Goal: Task Accomplishment & Management: Use online tool/utility

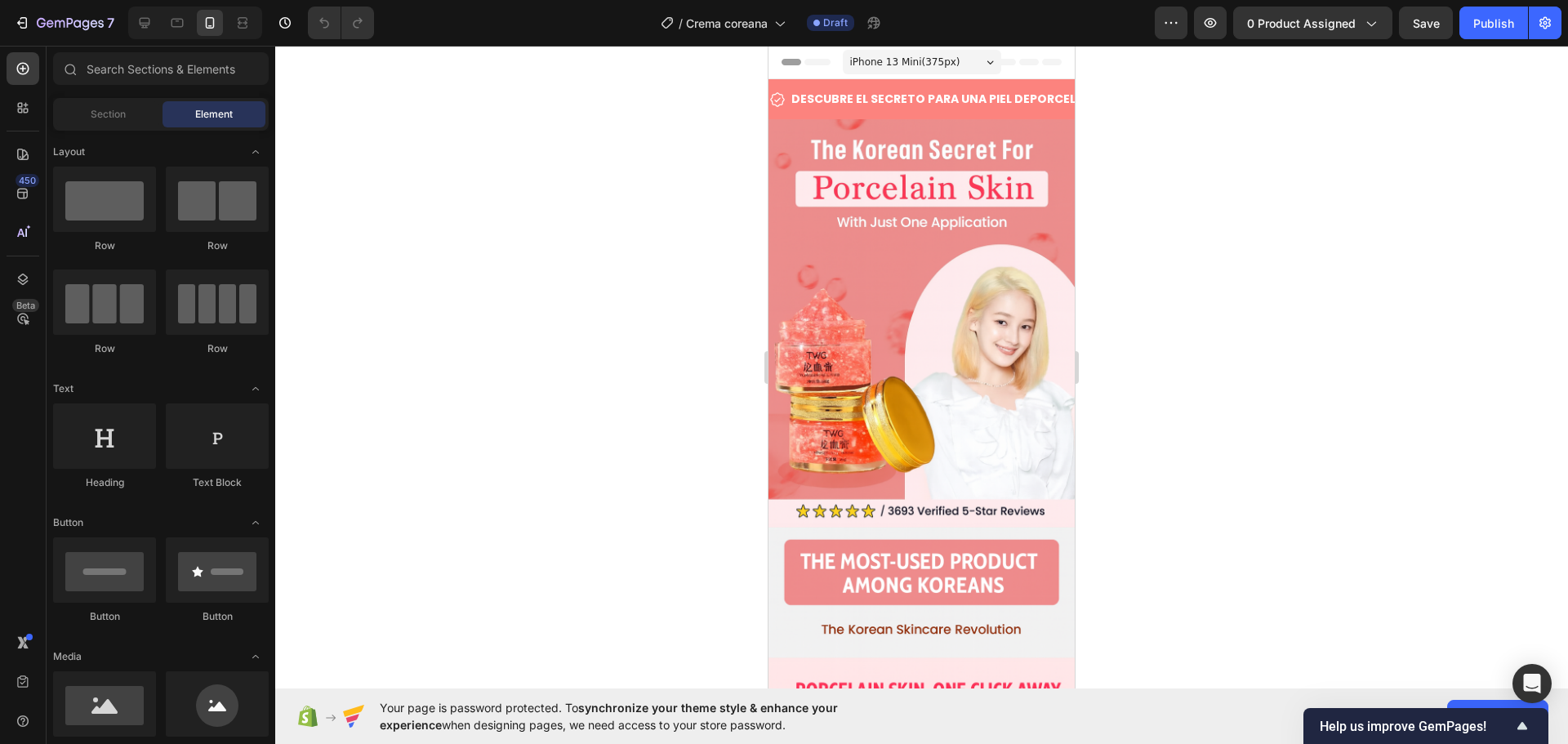
click at [737, 352] on div at bounding box center [921, 395] width 1293 height 699
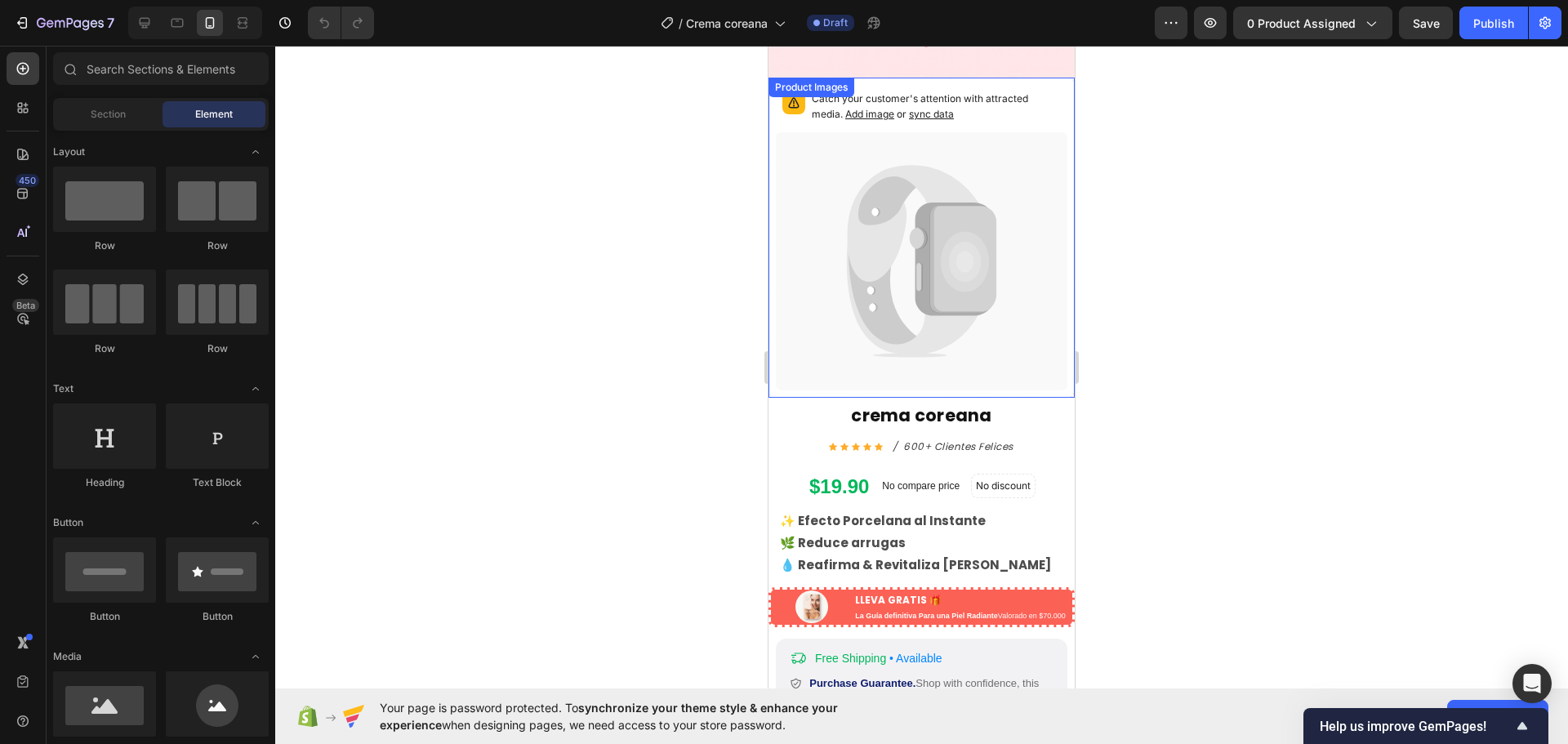
click at [933, 278] on icon at bounding box center [963, 260] width 66 height 107
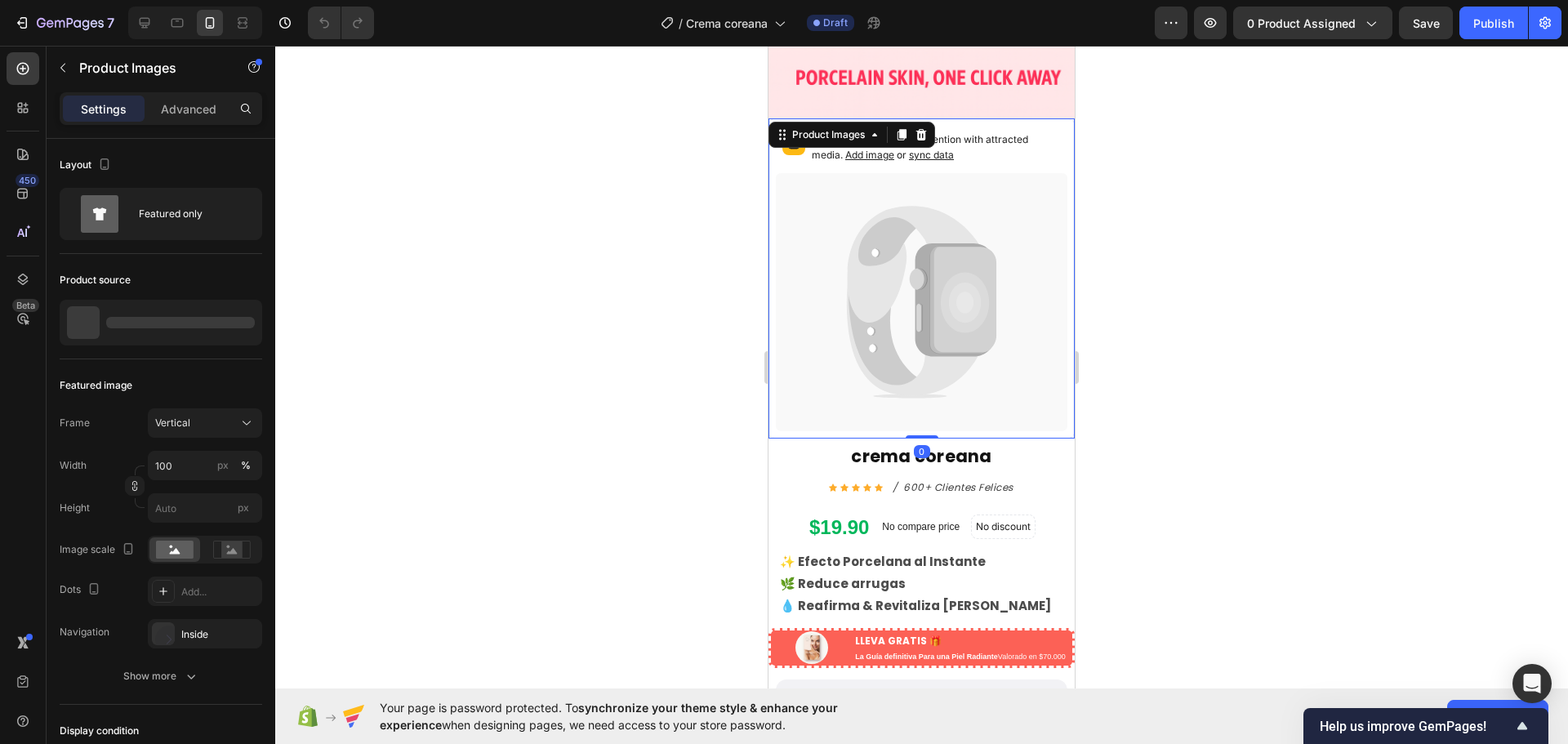
scroll to position [572, 0]
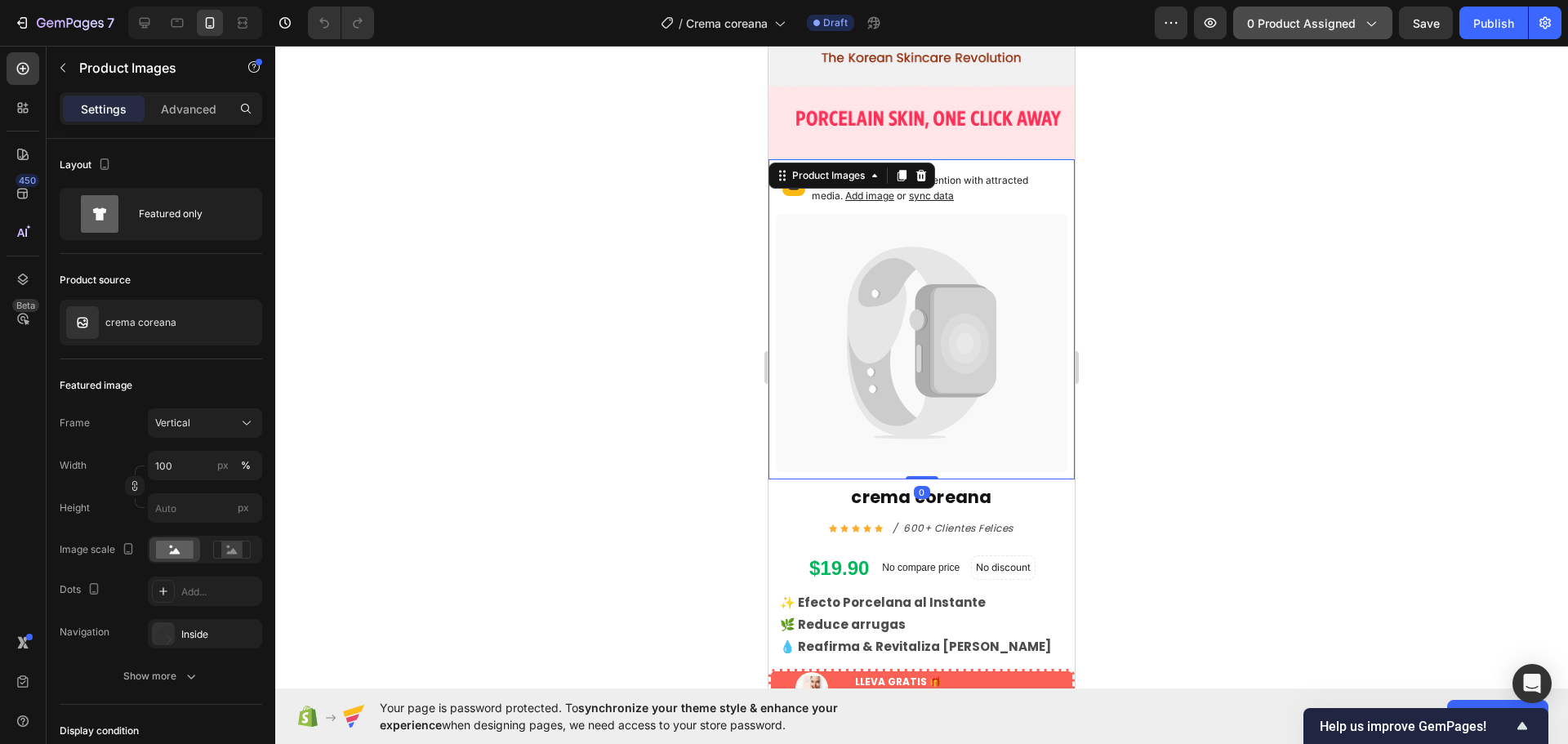
click at [1367, 38] on button "0 product assigned" at bounding box center [1312, 22] width 159 height 33
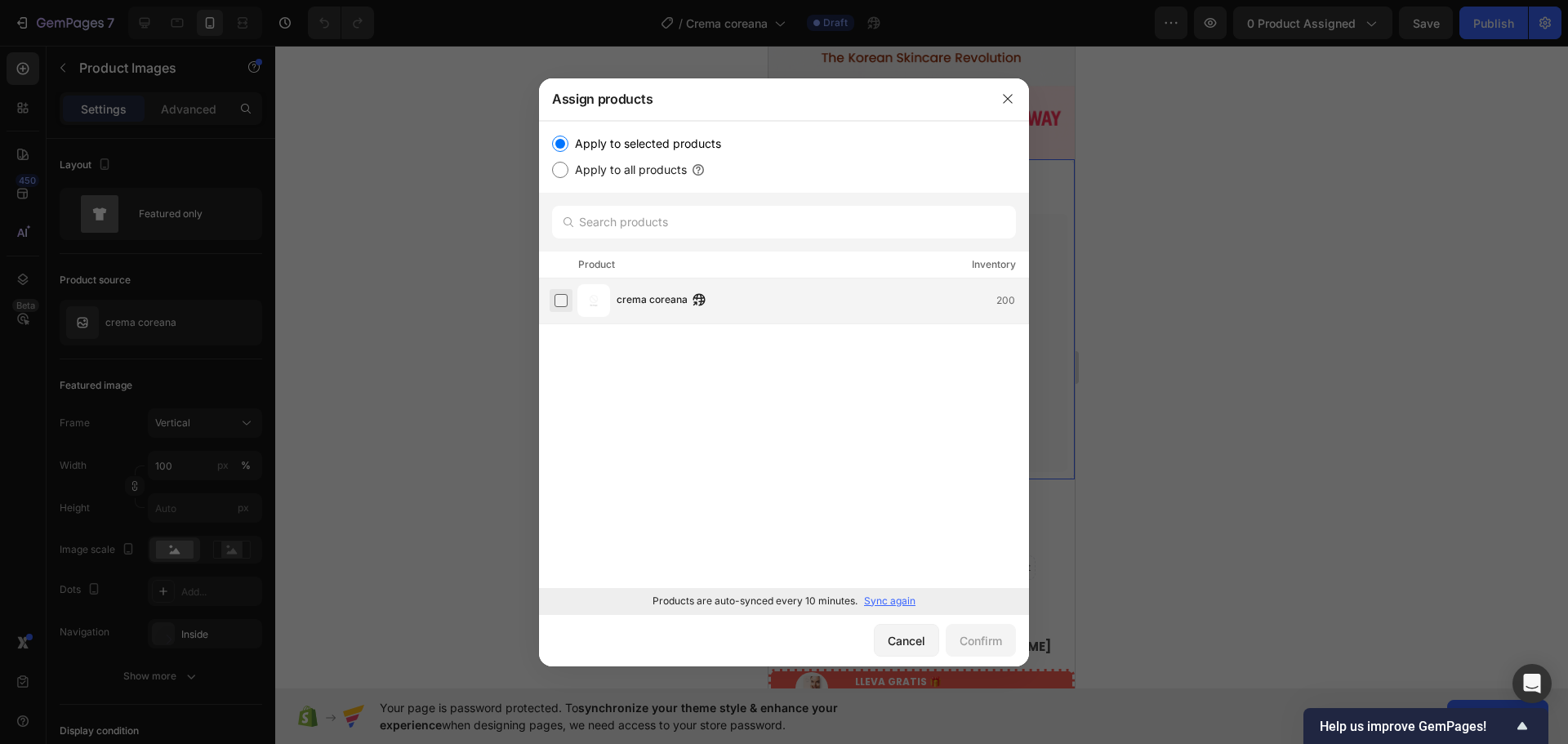
click at [568, 304] on label at bounding box center [561, 300] width 13 height 13
click at [983, 634] on div "Confirm" at bounding box center [981, 641] width 43 height 17
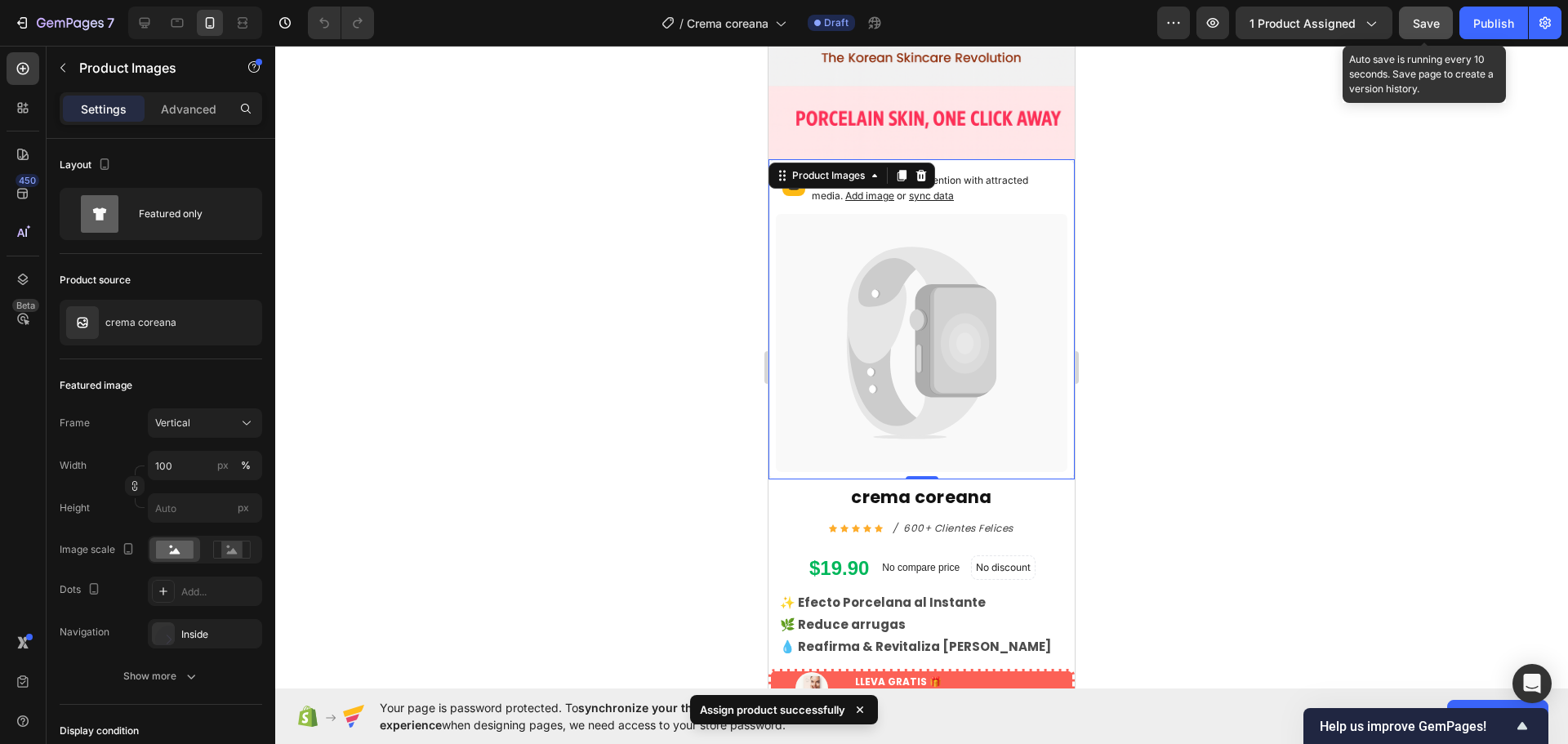
click at [1412, 20] on button "Save" at bounding box center [1426, 22] width 54 height 33
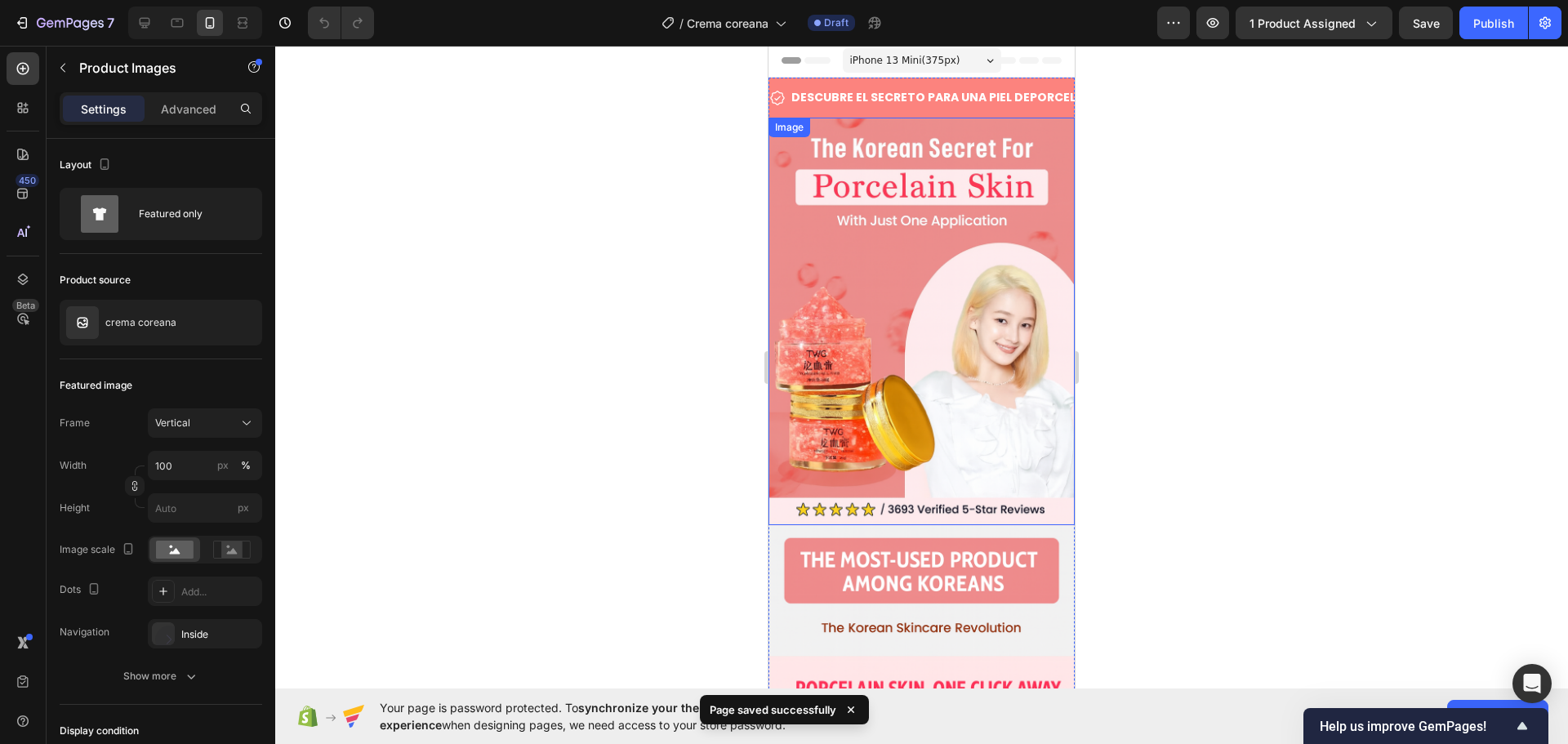
scroll to position [0, 0]
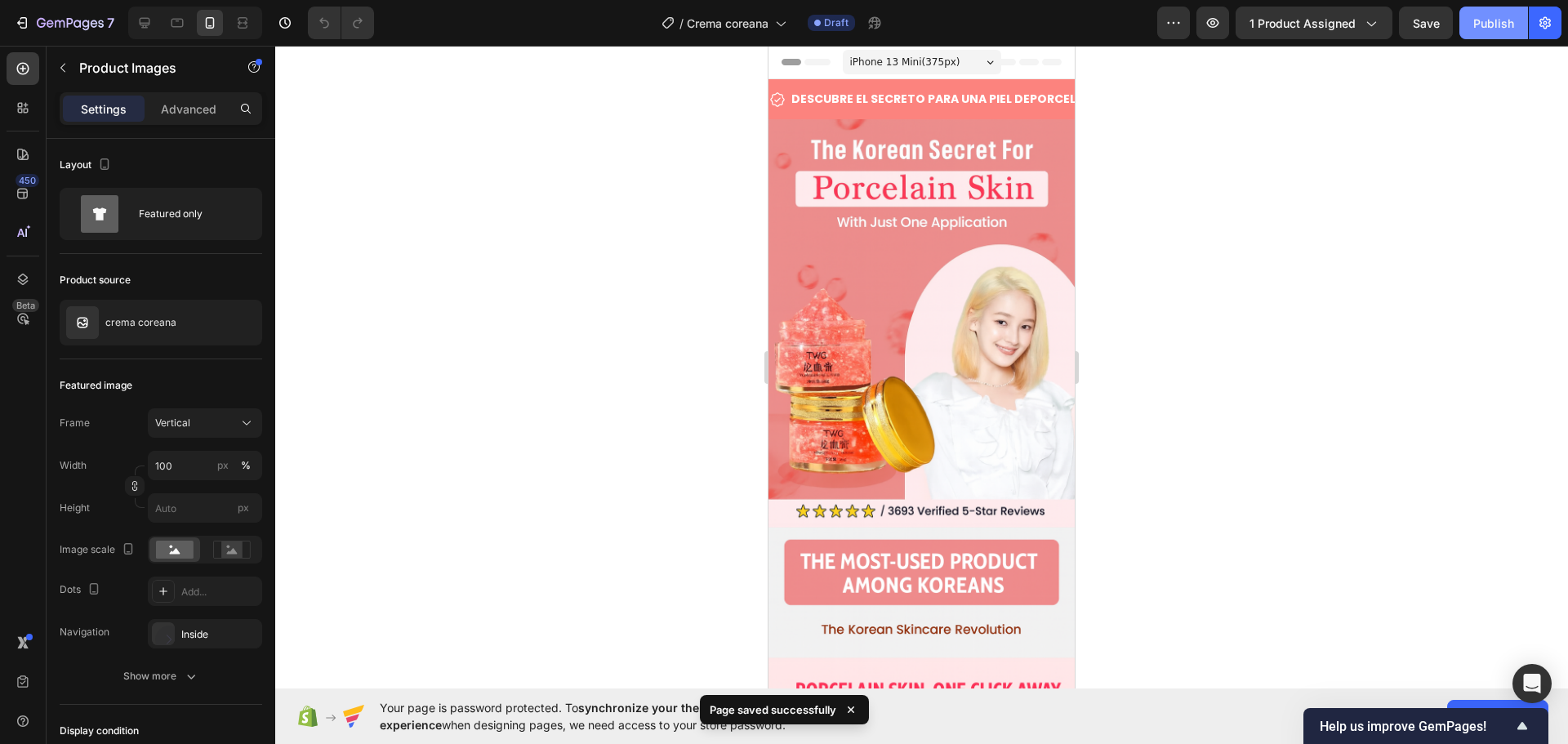
click at [1492, 29] on div "Publish" at bounding box center [1493, 23] width 41 height 17
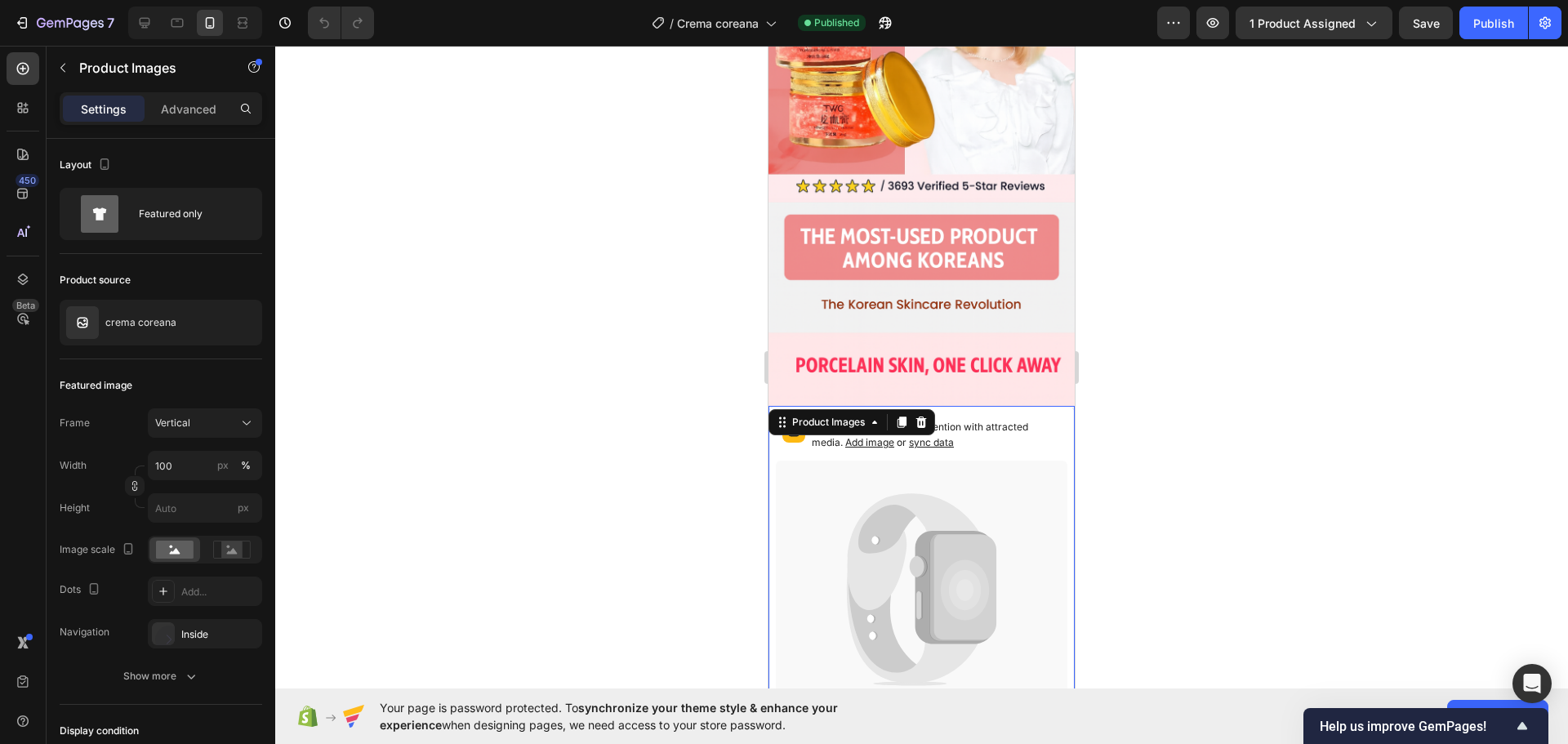
scroll to position [327, 0]
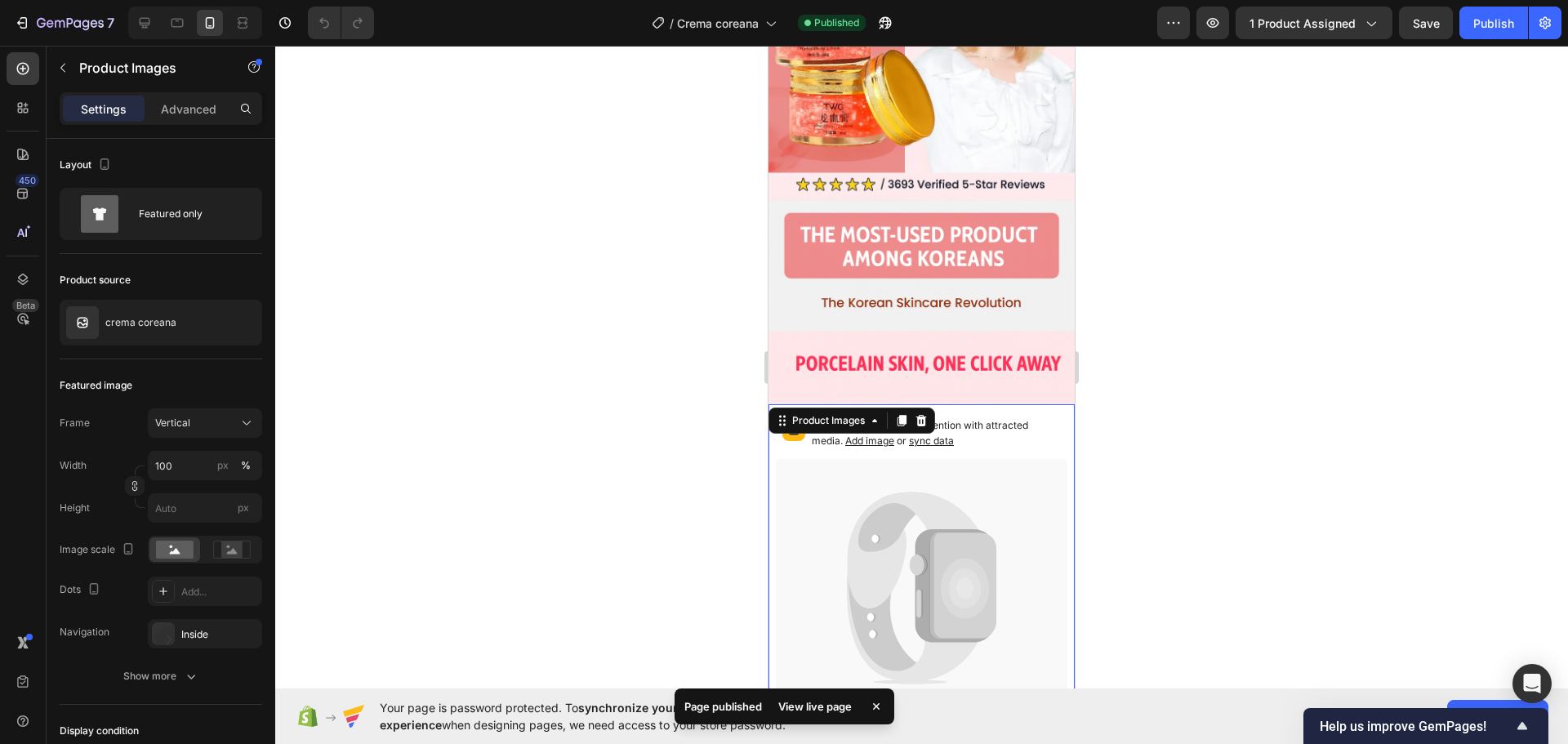
click at [991, 520] on icon at bounding box center [921, 588] width 291 height 259
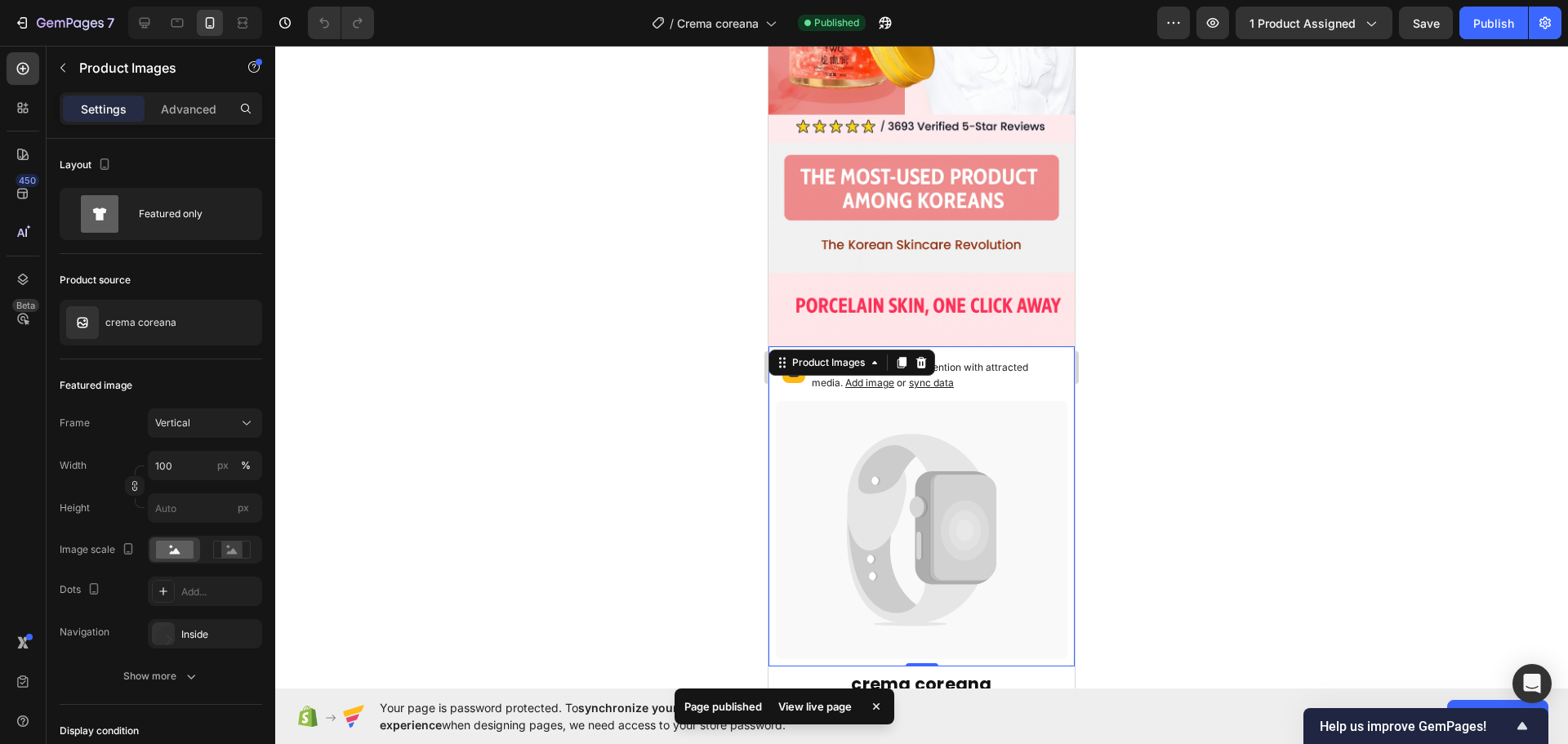
scroll to position [409, 0]
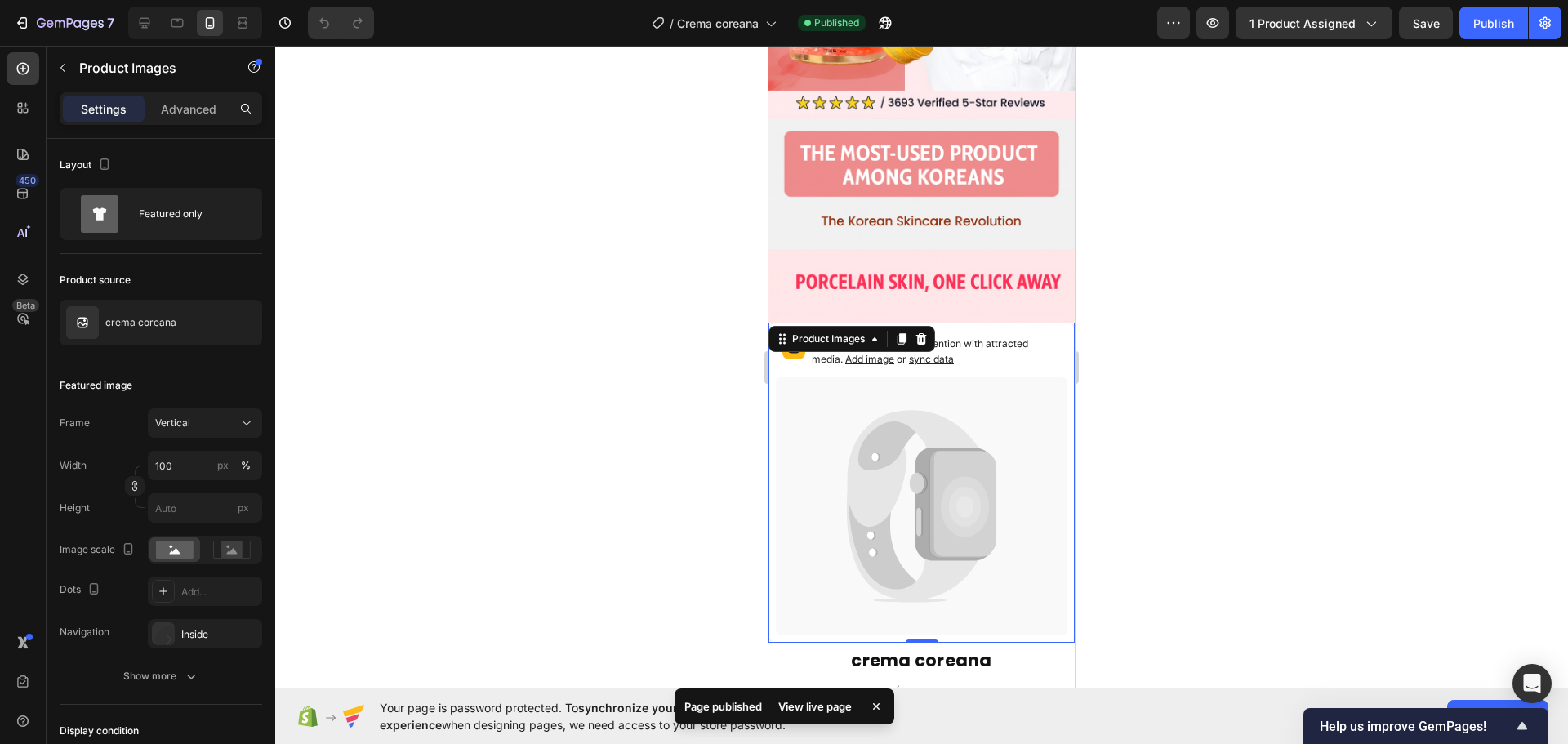
click at [1017, 481] on icon at bounding box center [921, 507] width 291 height 259
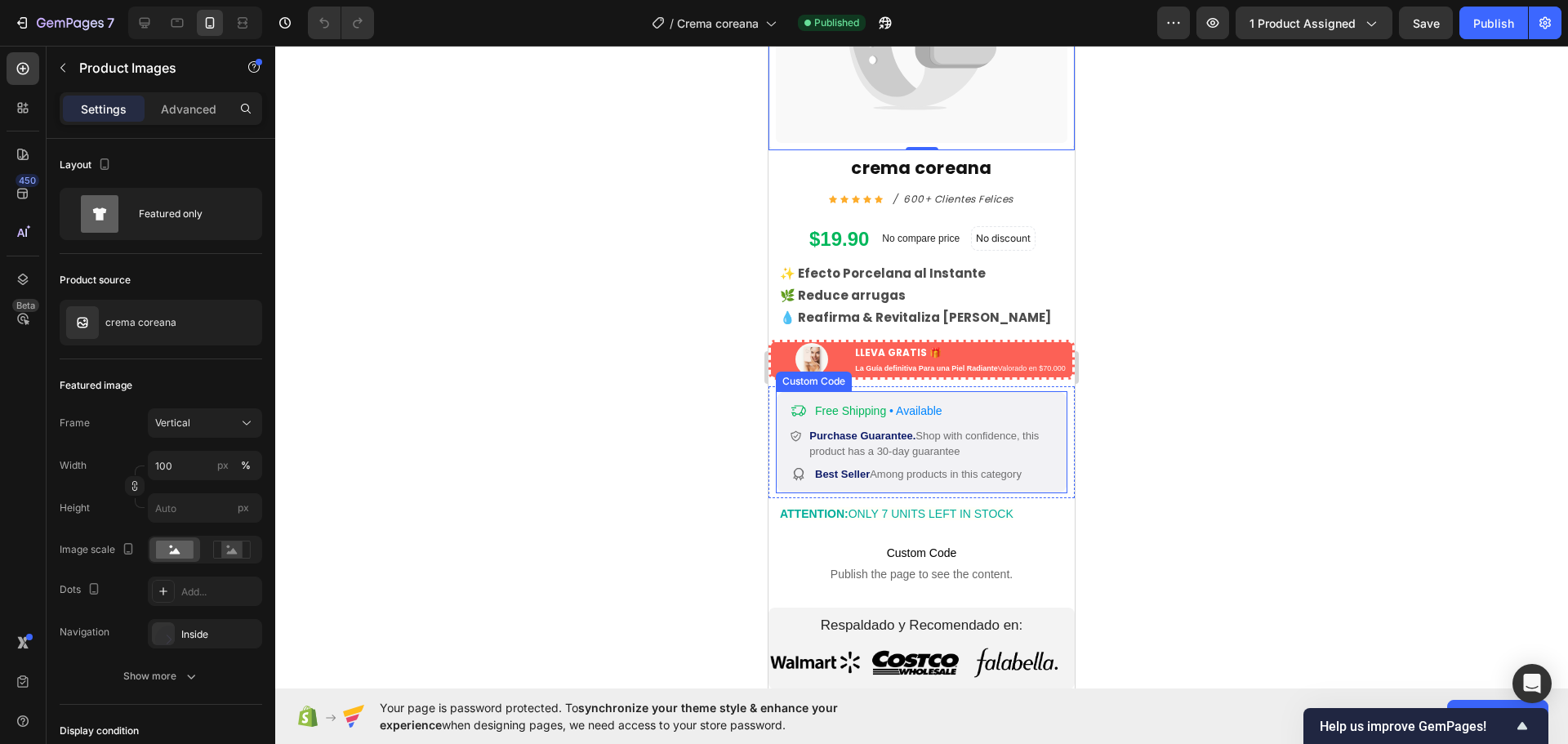
scroll to position [980, 0]
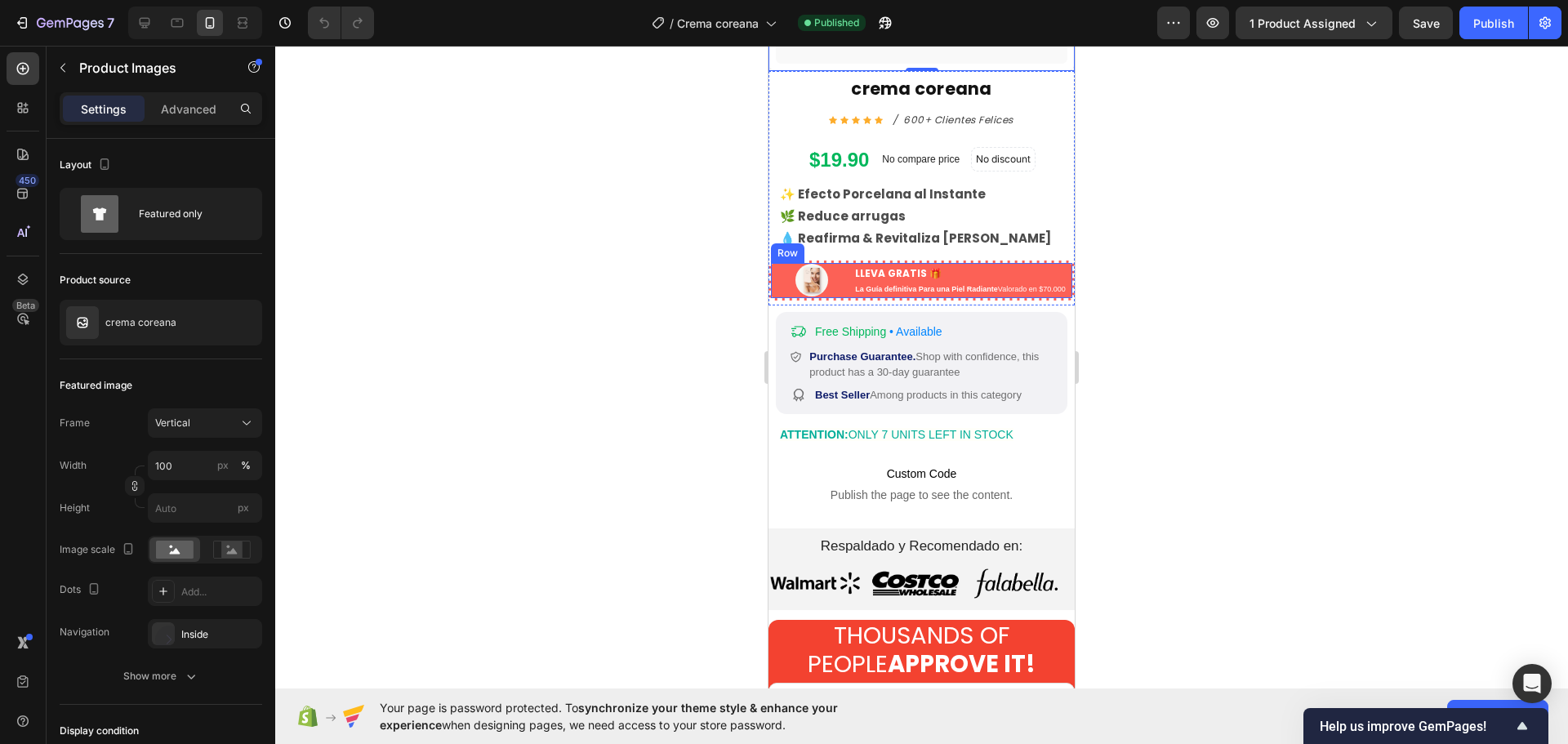
click at [841, 263] on div "Image" at bounding box center [811, 281] width 71 height 36
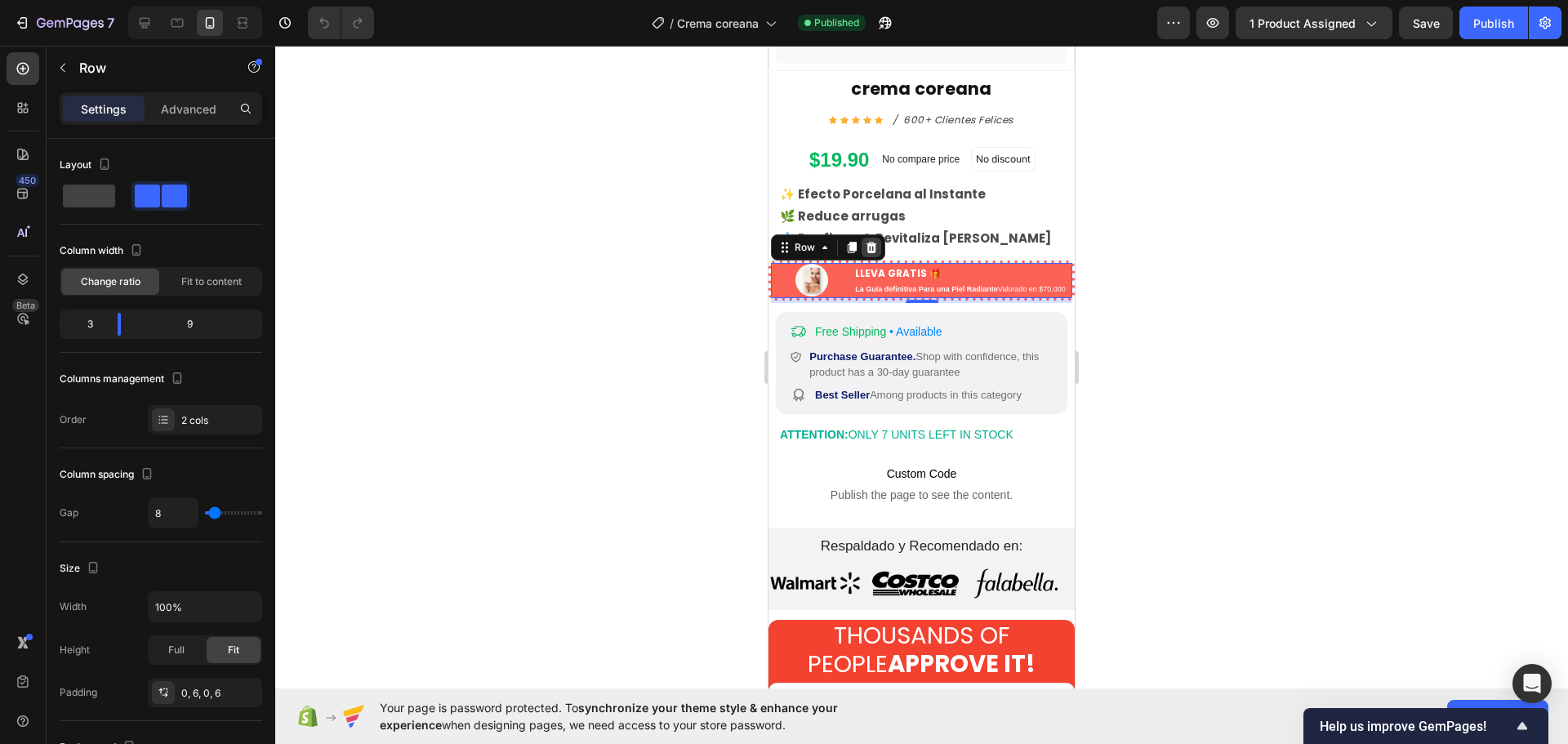
click at [872, 242] on icon at bounding box center [872, 247] width 11 height 12
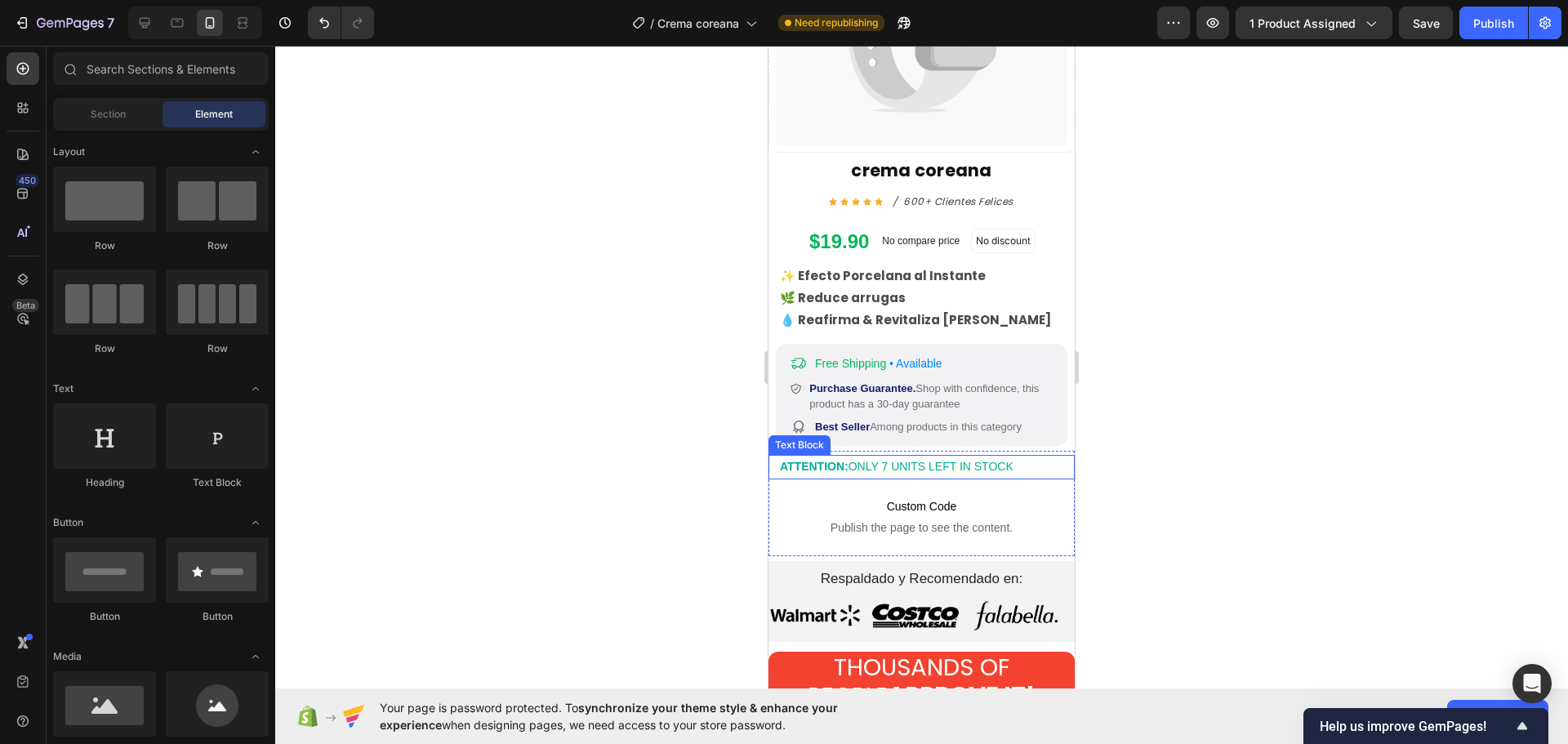
scroll to position [817, 0]
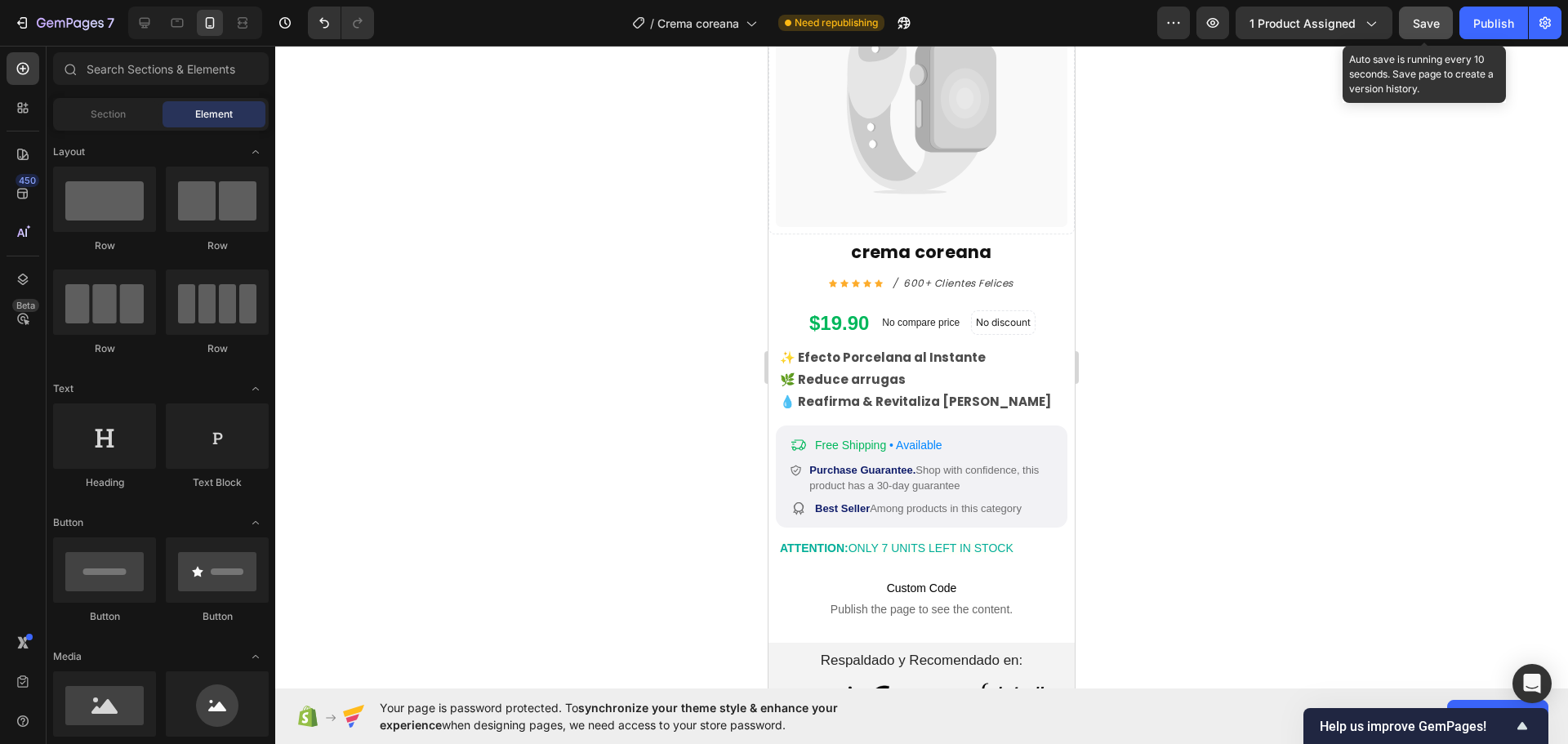
click at [1415, 18] on span "Save" at bounding box center [1426, 23] width 27 height 14
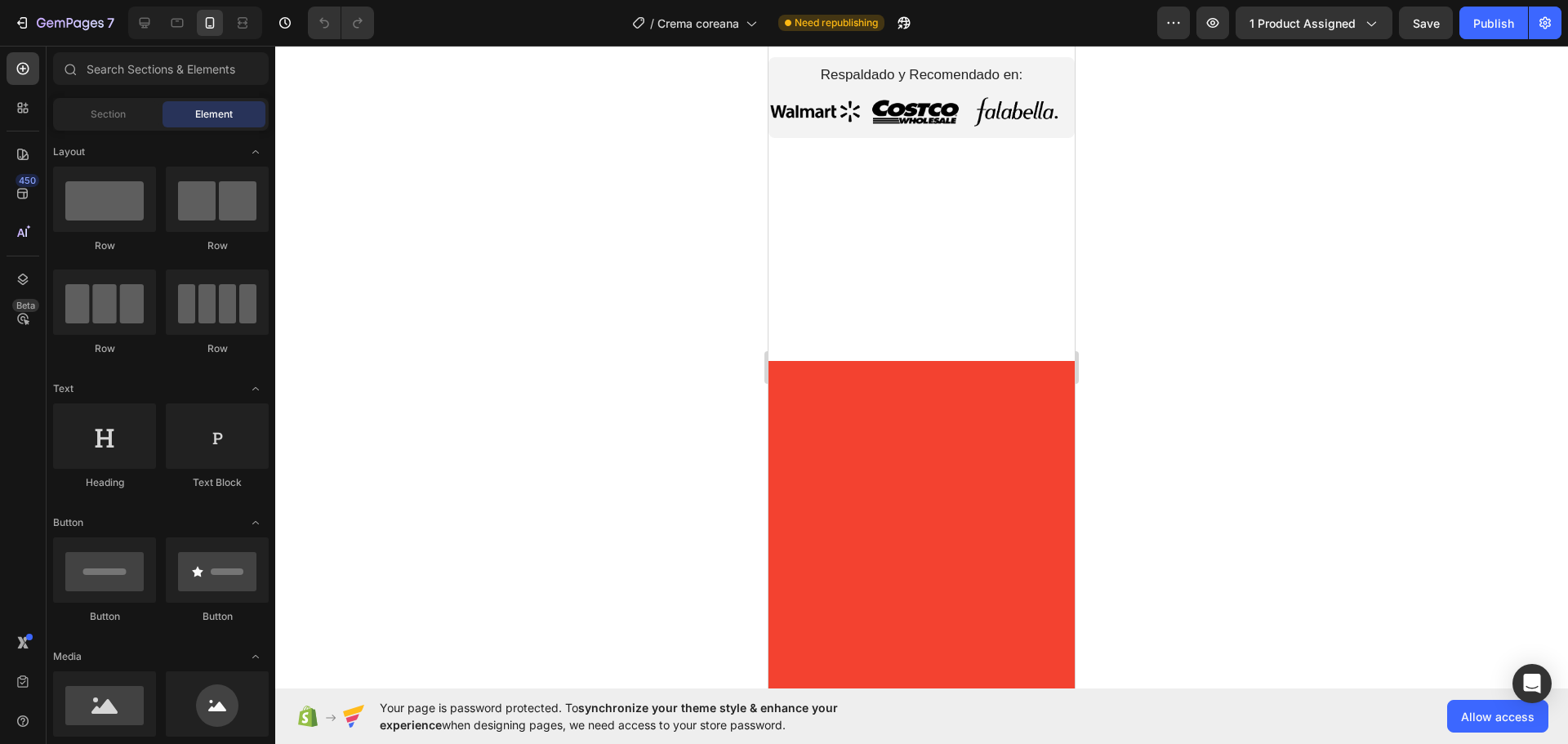
scroll to position [817, 0]
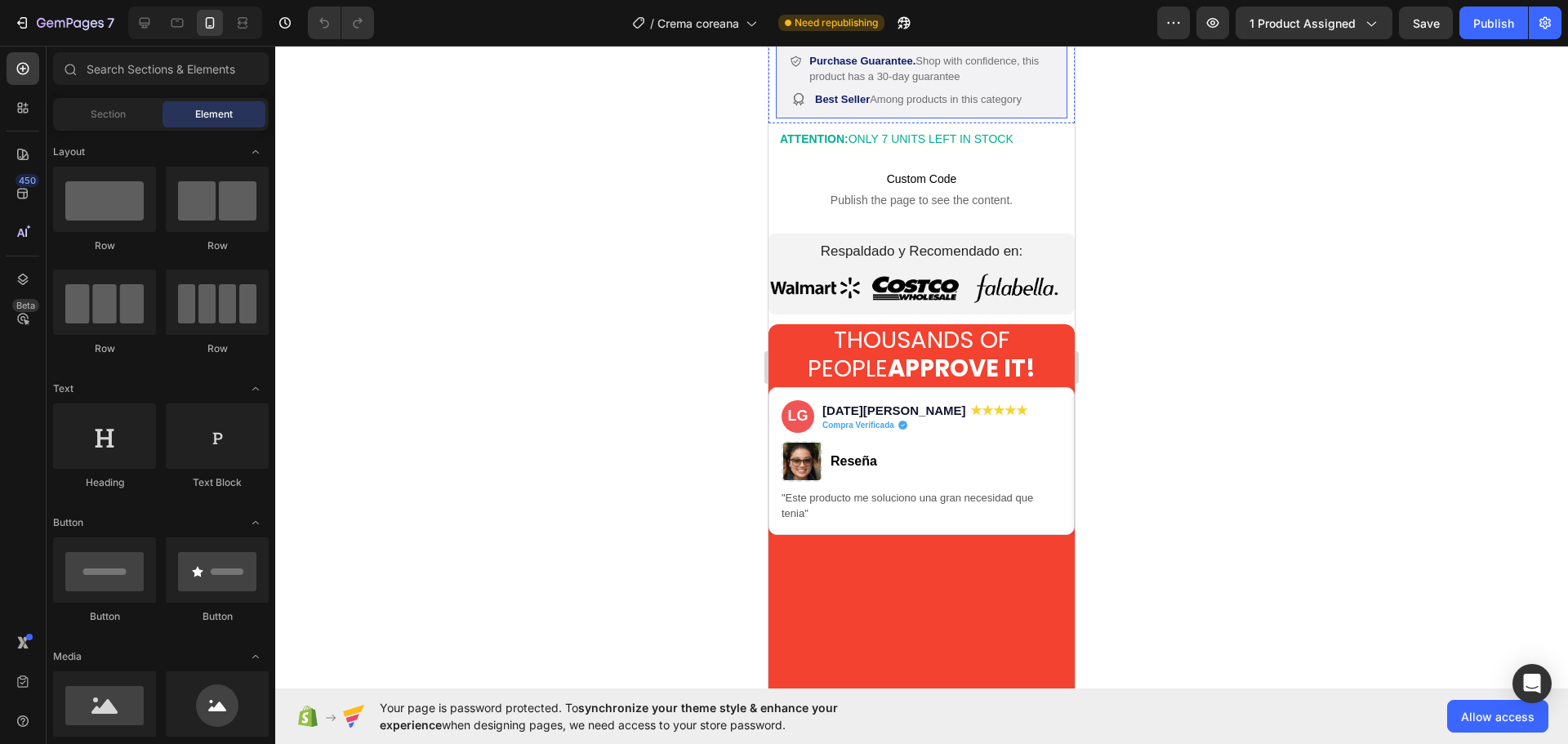
scroll to position [572, 0]
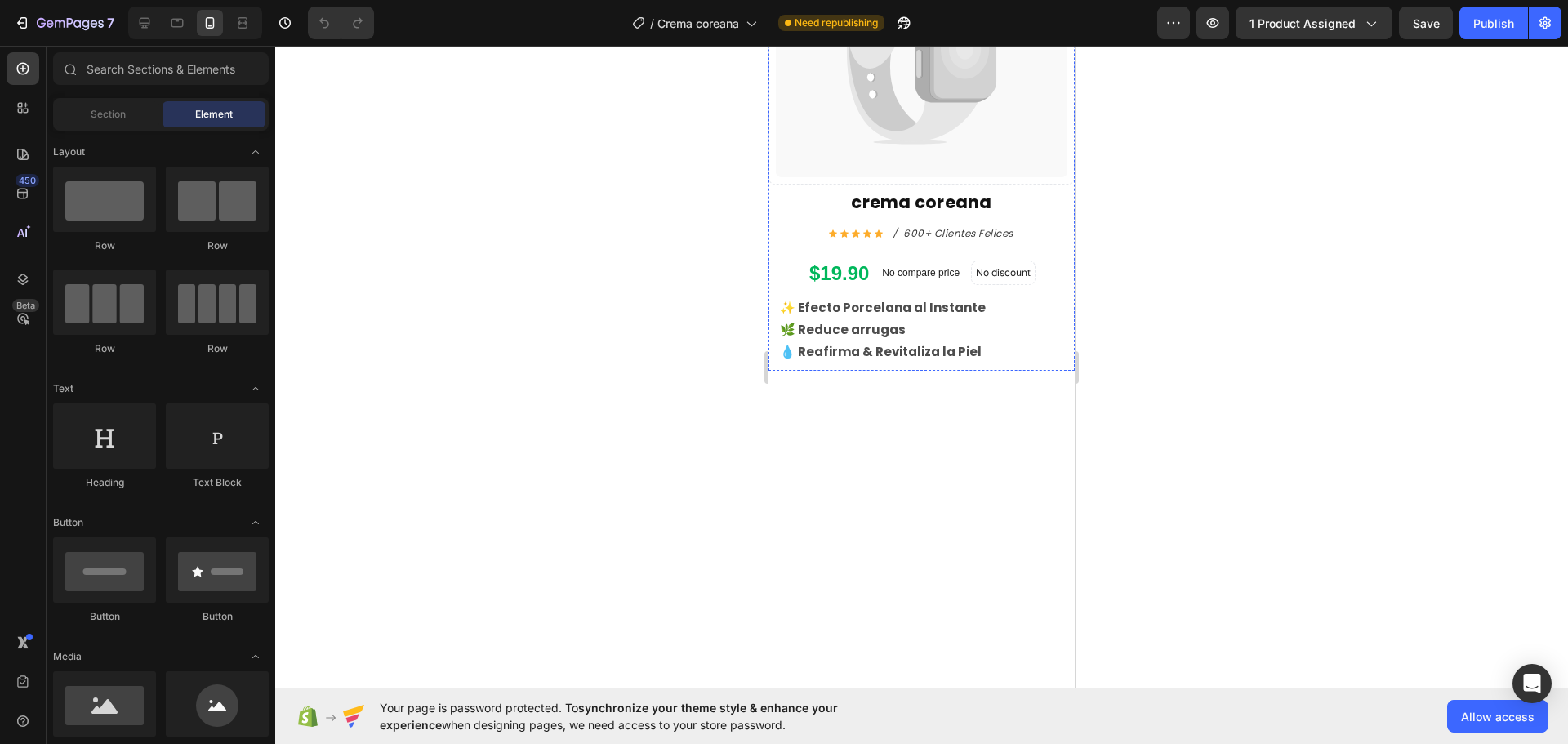
scroll to position [245, 0]
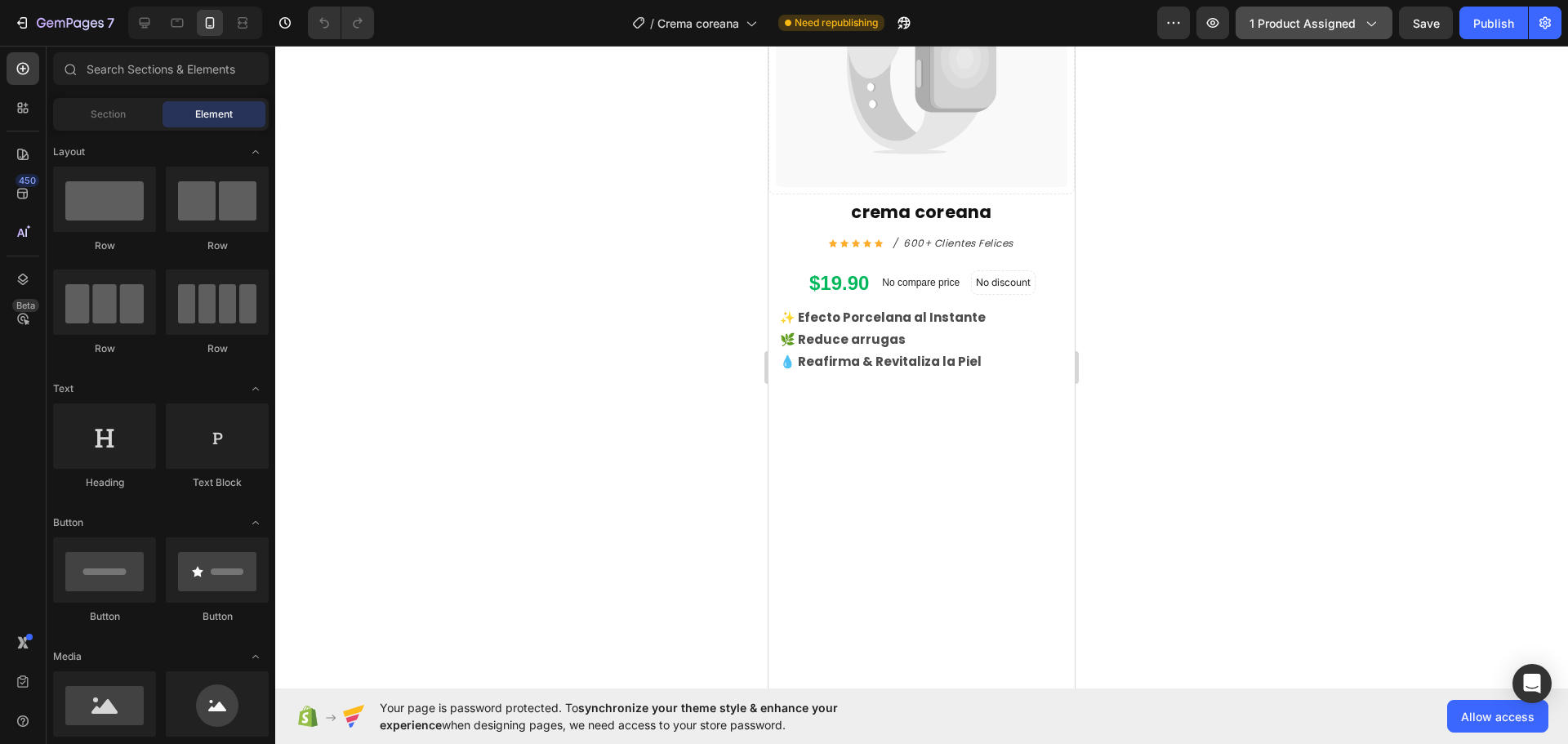
click at [1345, 8] on button "1 product assigned" at bounding box center [1314, 22] width 157 height 33
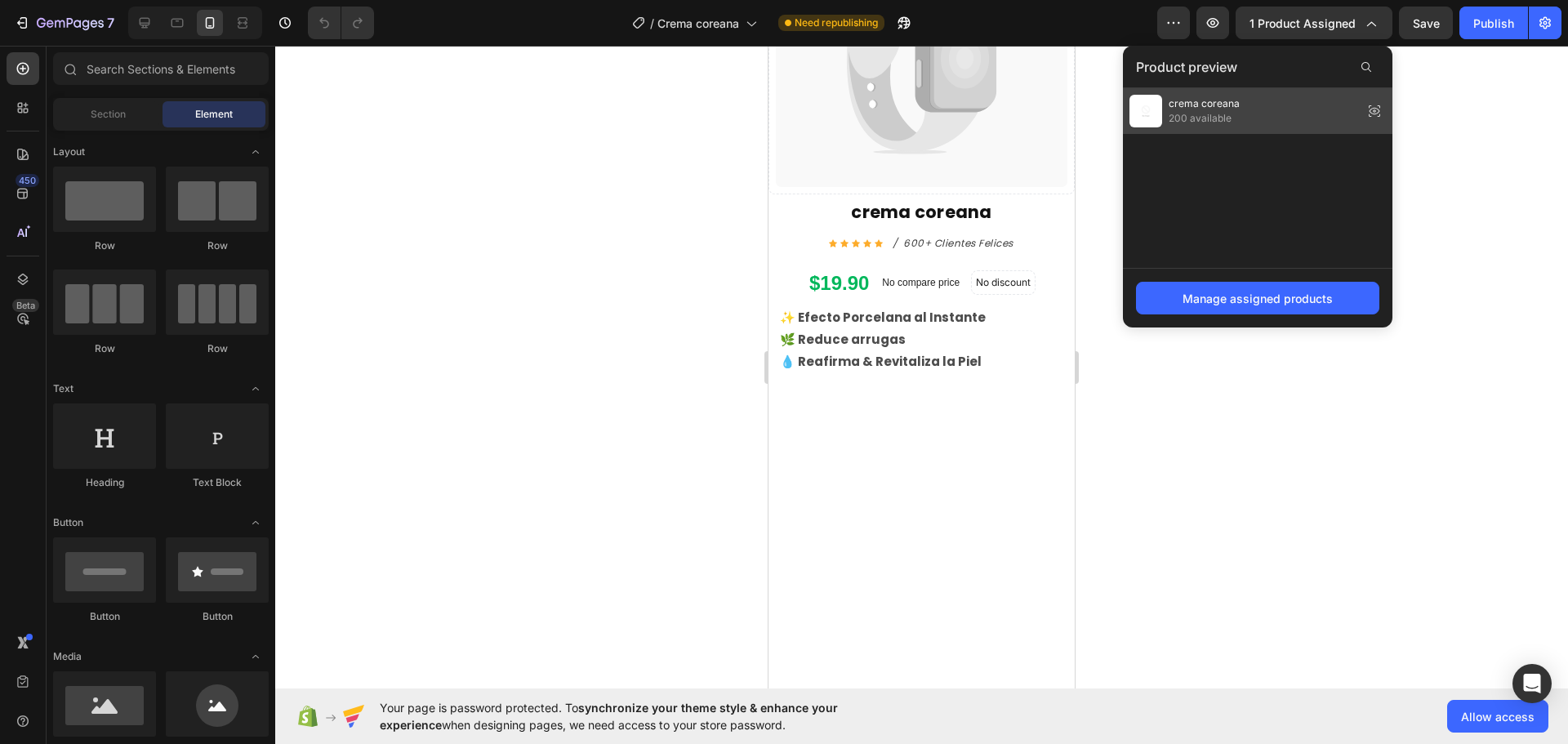
click at [1150, 118] on img at bounding box center [1145, 111] width 33 height 33
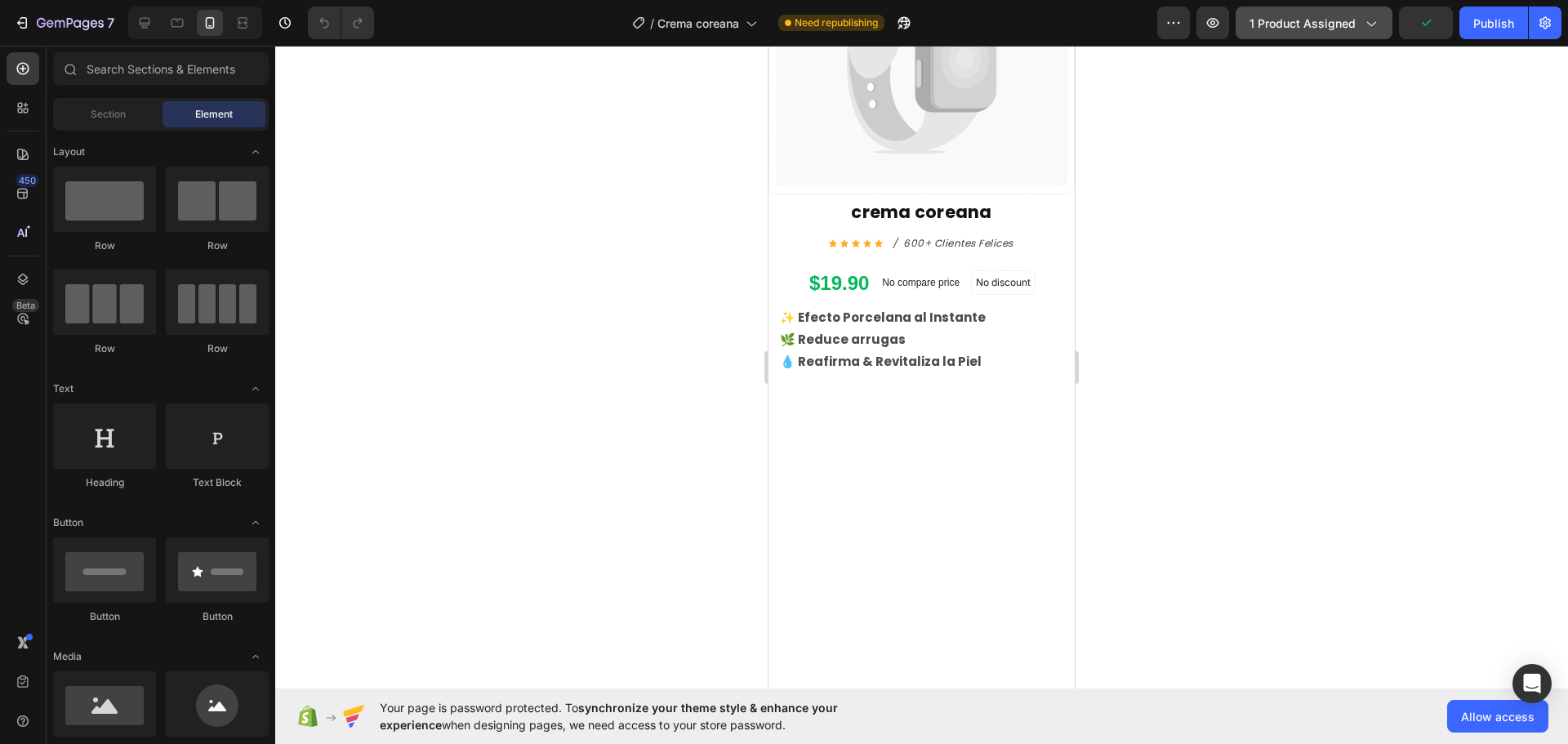
click at [1343, 31] on span "1 product assigned" at bounding box center [1303, 23] width 107 height 17
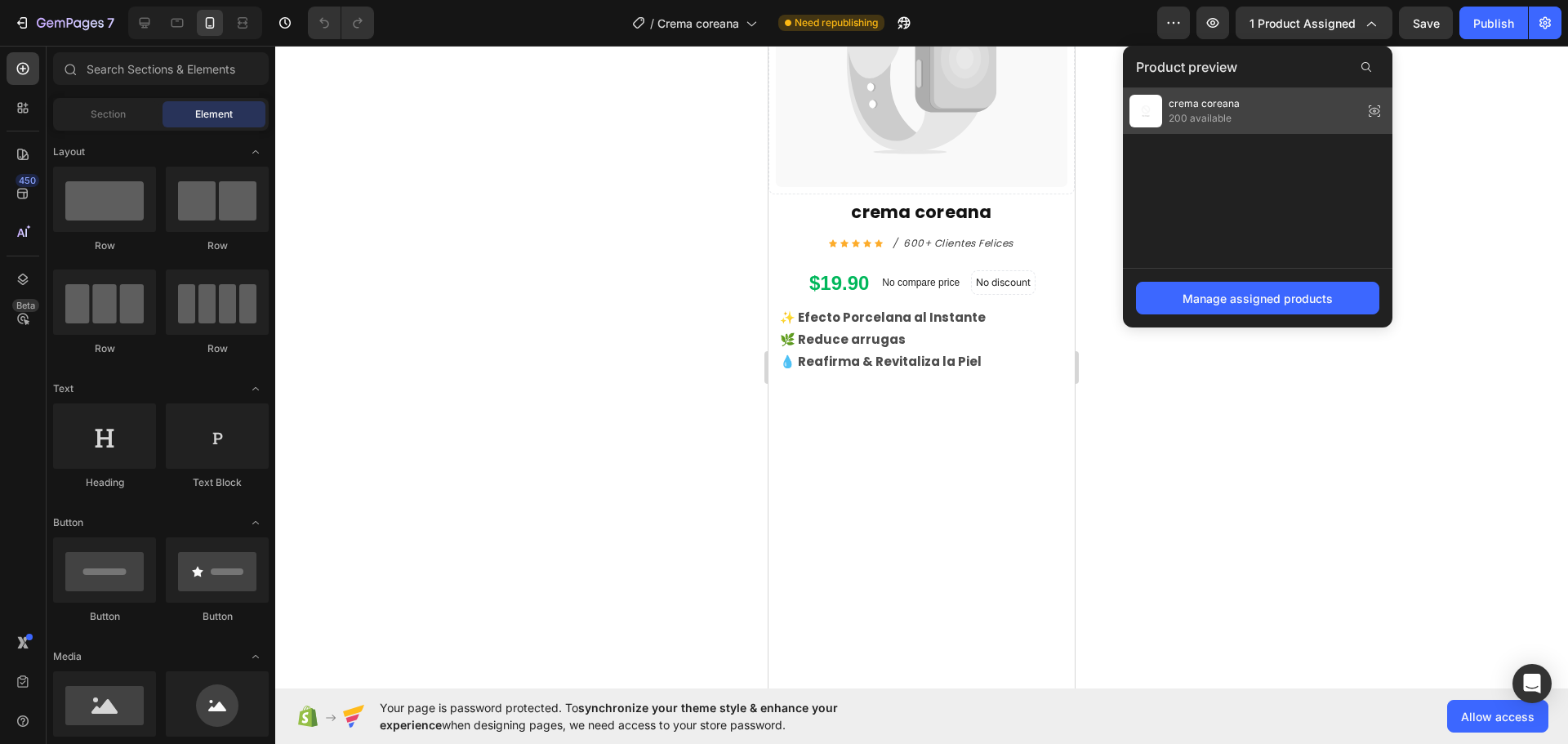
click at [1372, 107] on icon at bounding box center [1374, 111] width 23 height 23
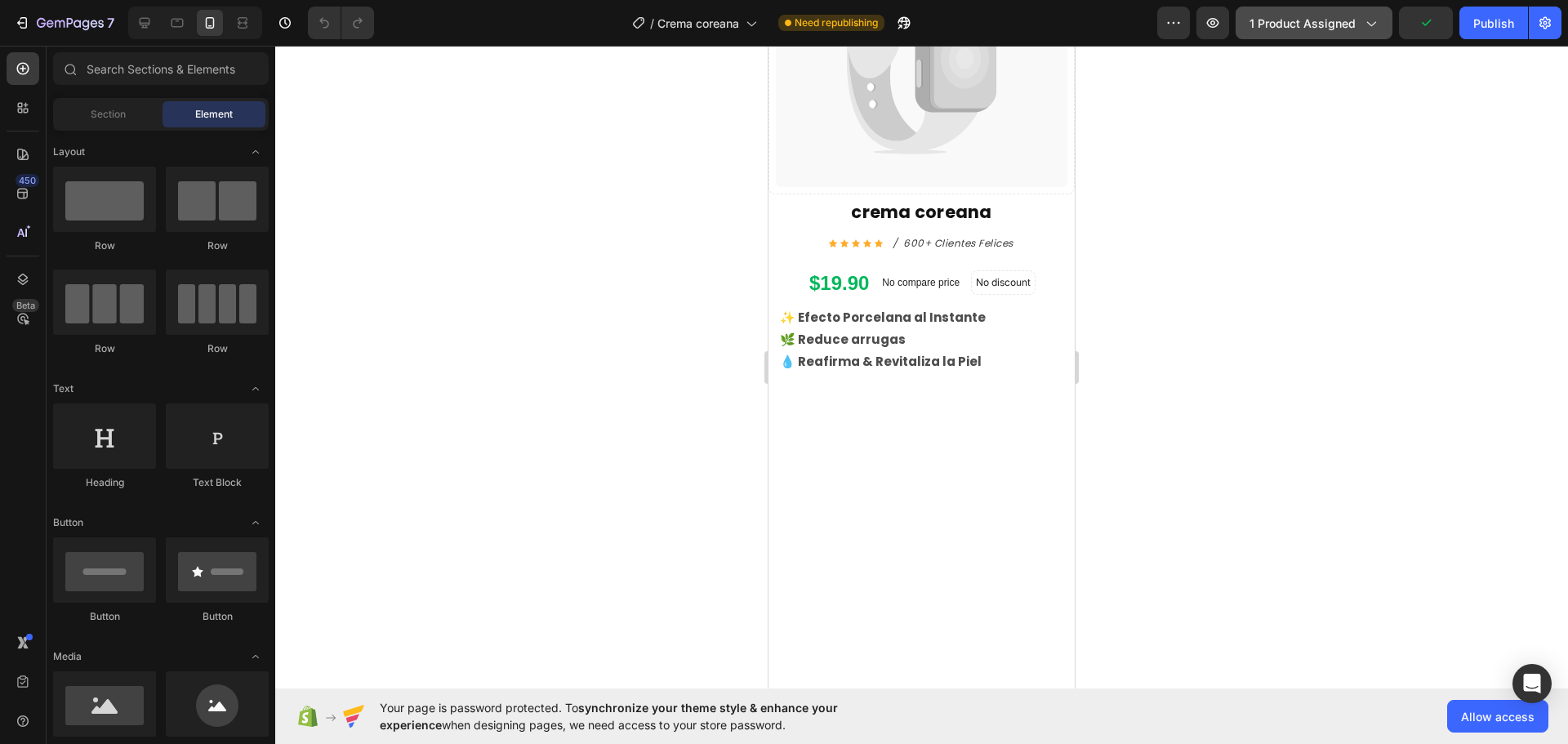
click at [1357, 23] on div "1 product assigned" at bounding box center [1314, 23] width 129 height 17
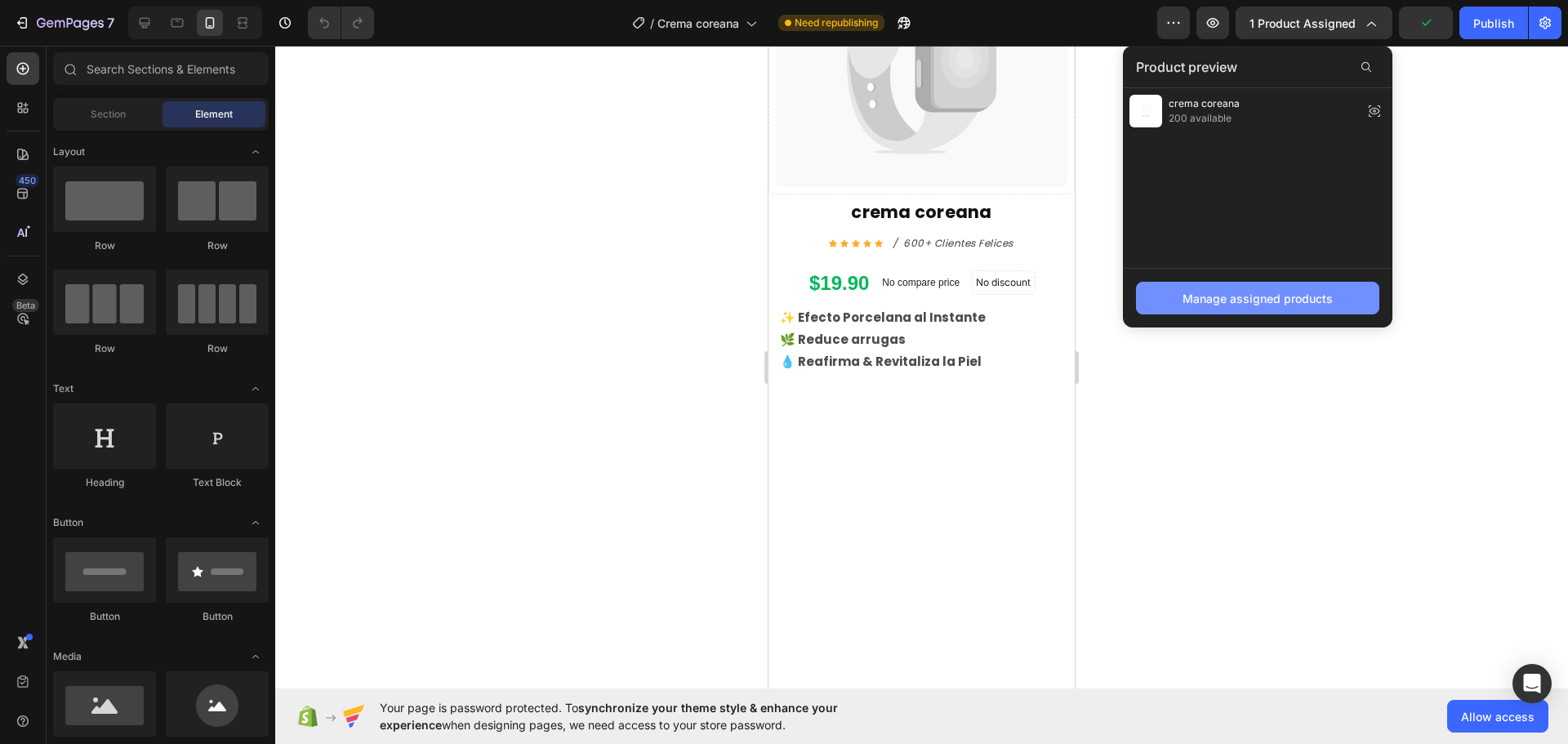
click at [1250, 300] on div "Manage assigned products" at bounding box center [1257, 298] width 150 height 17
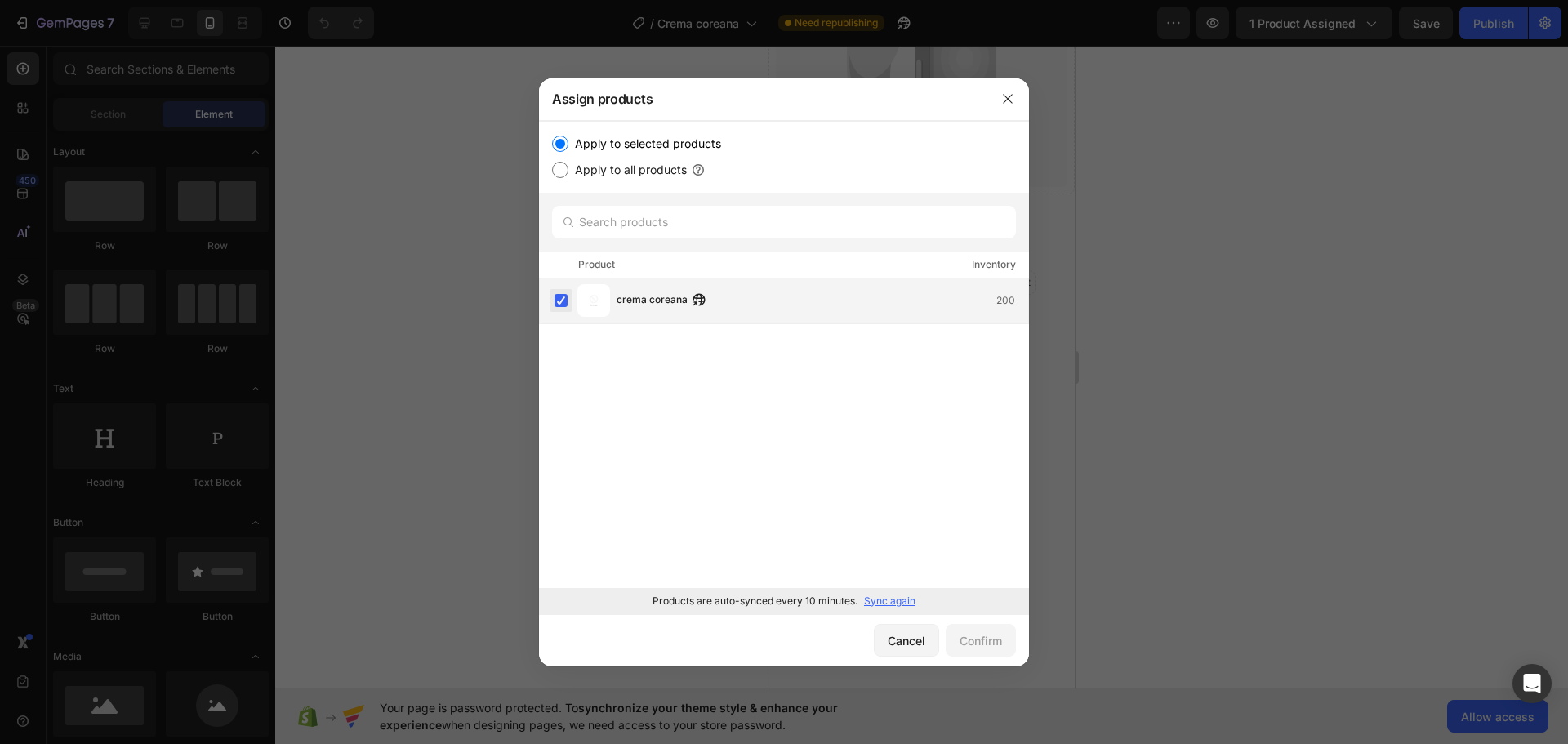
click at [560, 296] on label at bounding box center [561, 300] width 13 height 13
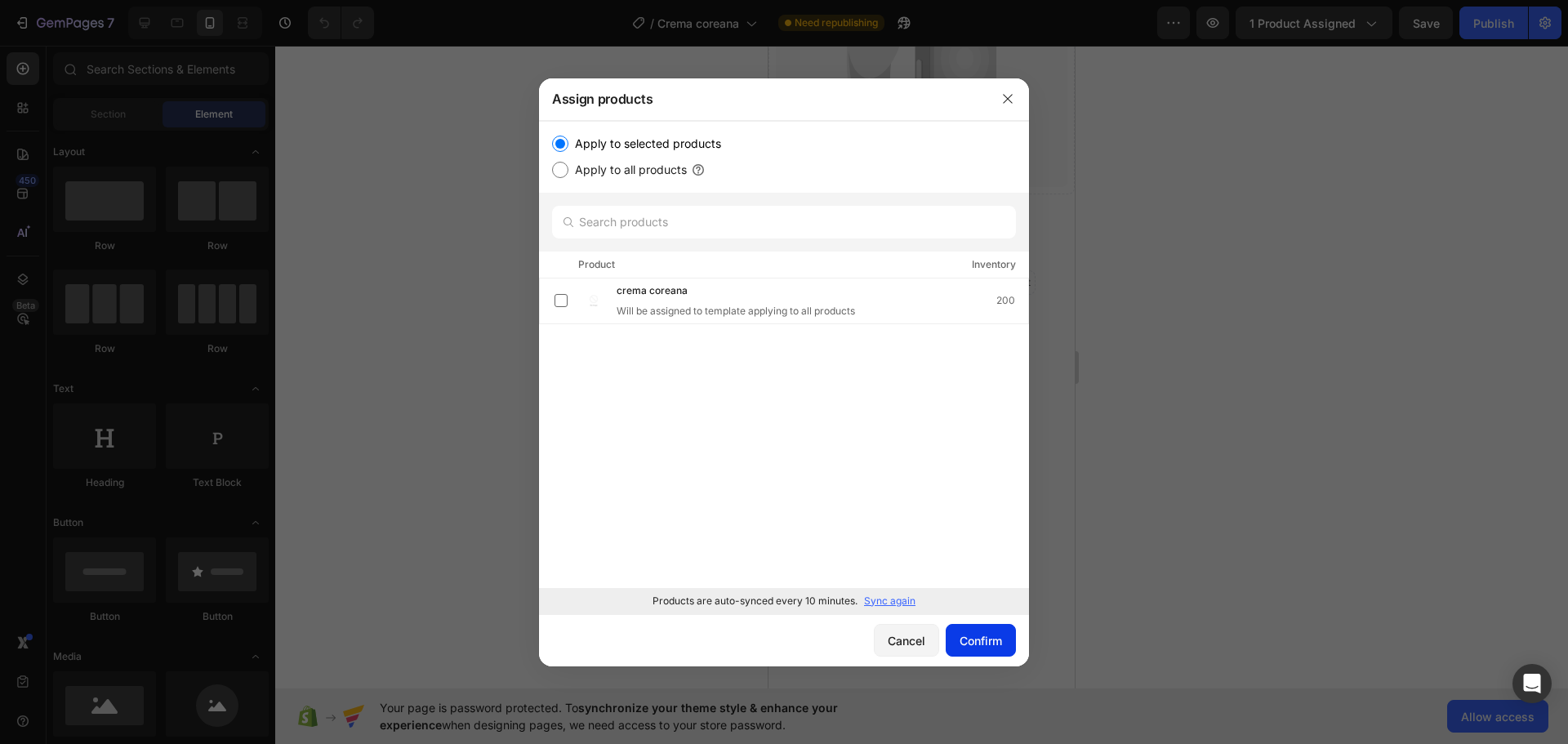
click at [982, 636] on div "Confirm" at bounding box center [981, 641] width 43 height 17
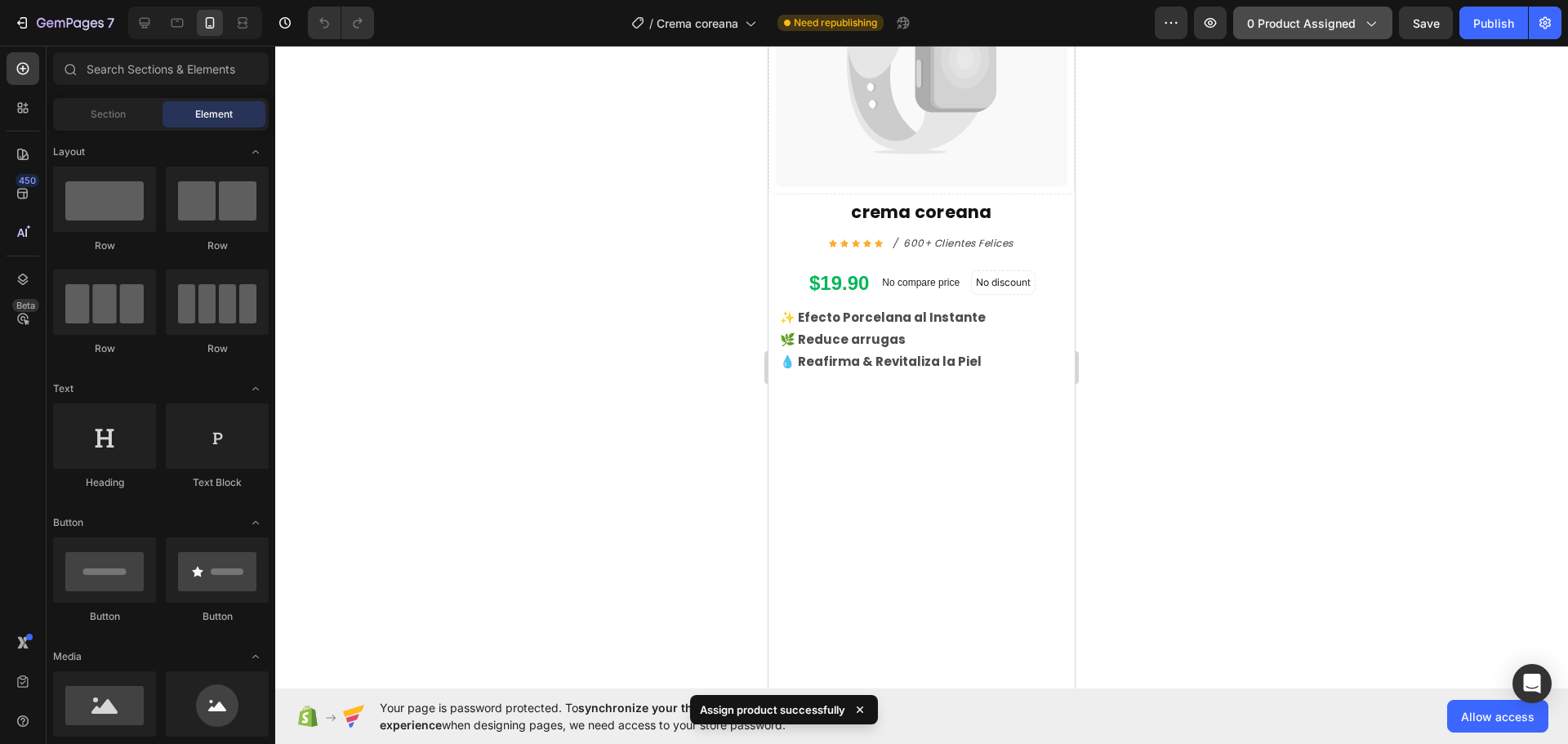
click at [1358, 26] on div "0 product assigned" at bounding box center [1313, 23] width 131 height 17
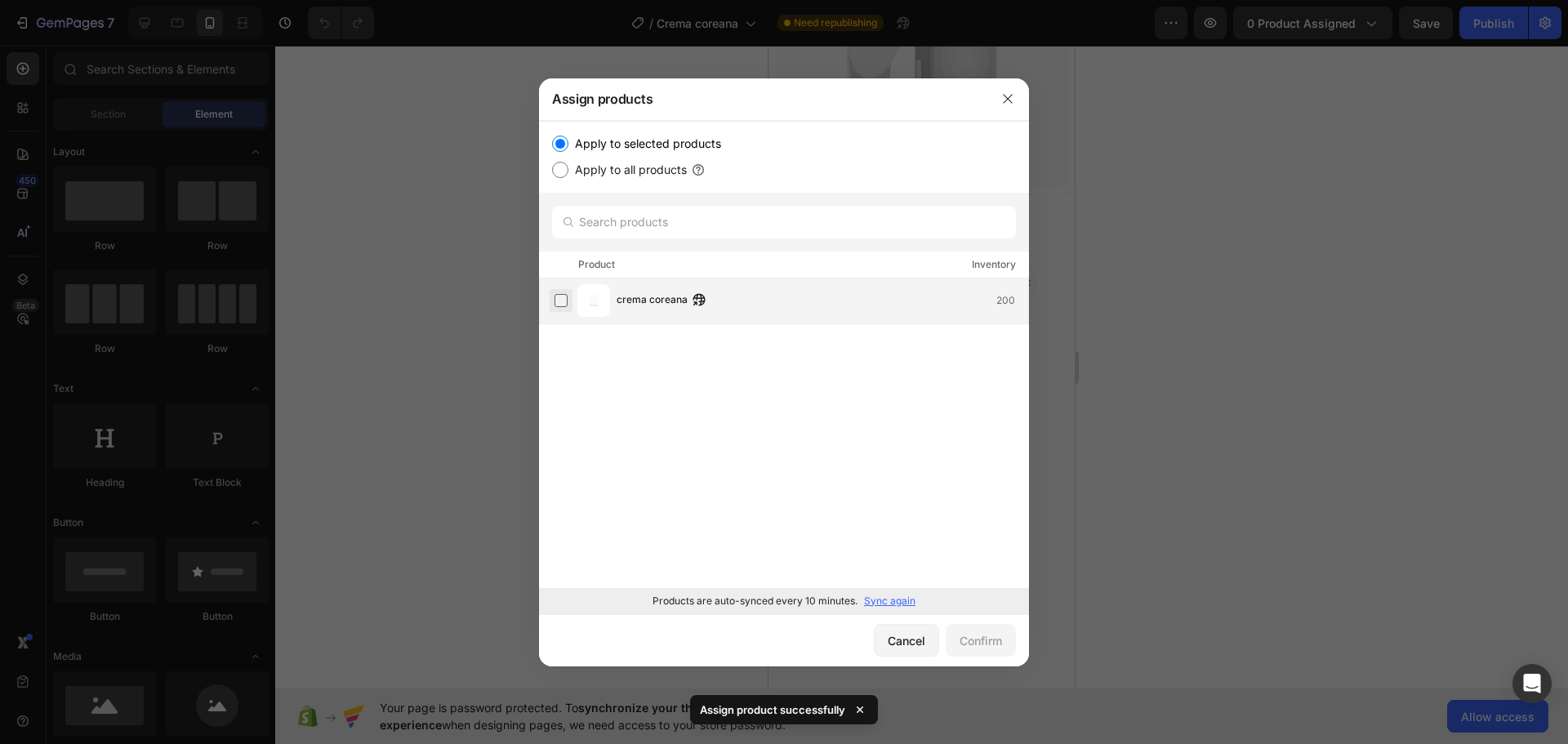
click at [562, 300] on label at bounding box center [561, 300] width 13 height 13
click at [973, 637] on div "Confirm" at bounding box center [981, 641] width 43 height 17
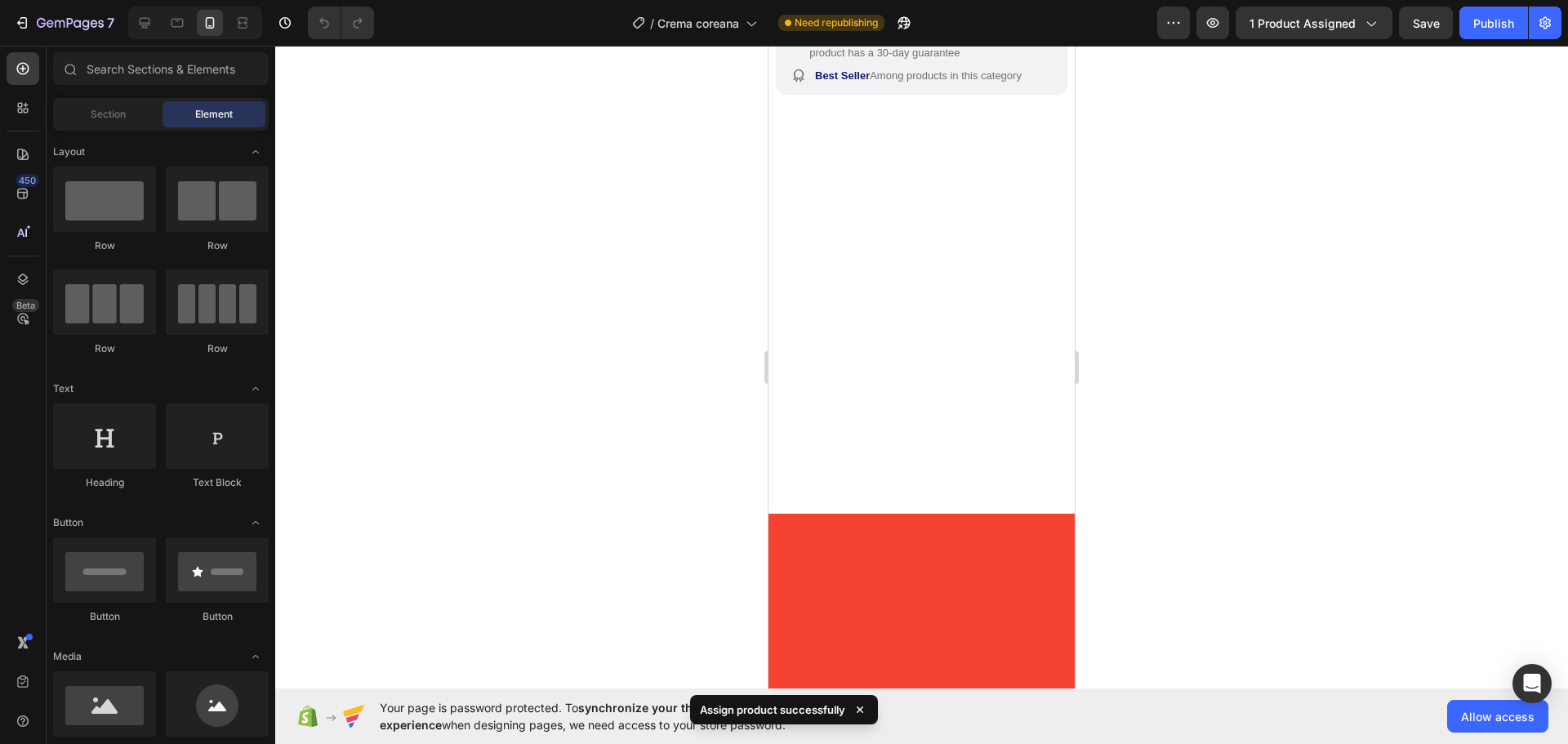
scroll to position [653, 0]
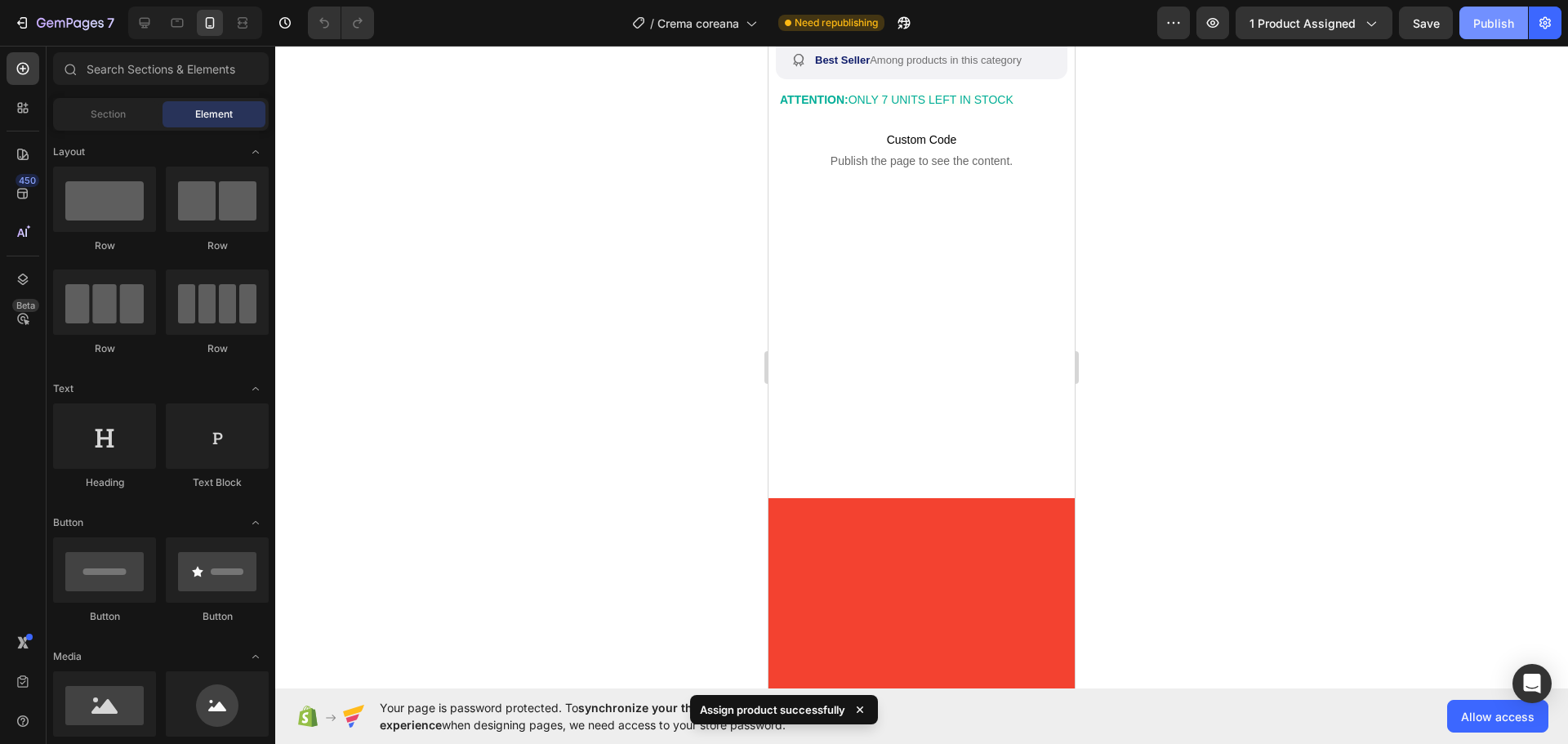
click at [1477, 32] on button "Publish" at bounding box center [1493, 22] width 68 height 33
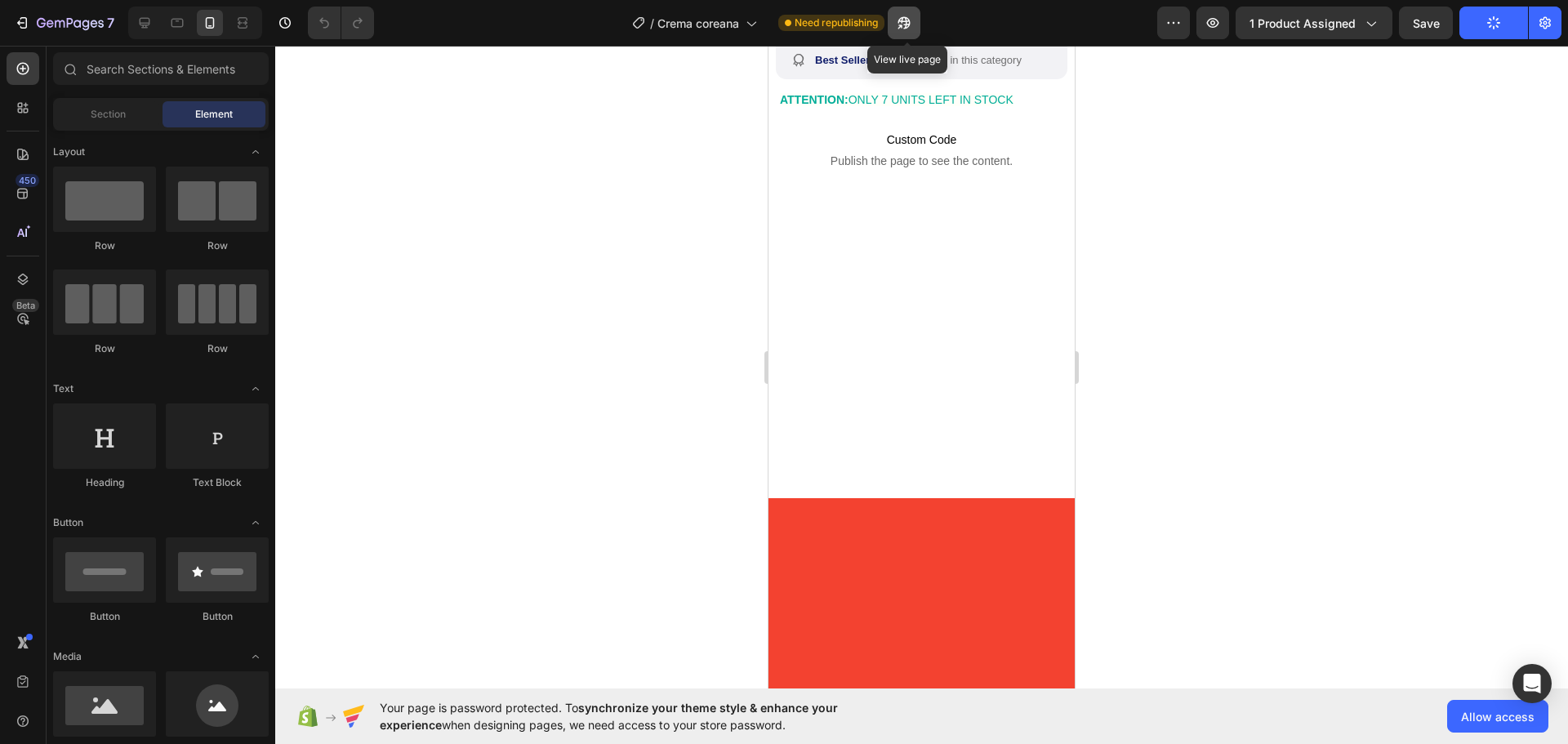
click at [916, 26] on button "button" at bounding box center [903, 22] width 33 height 33
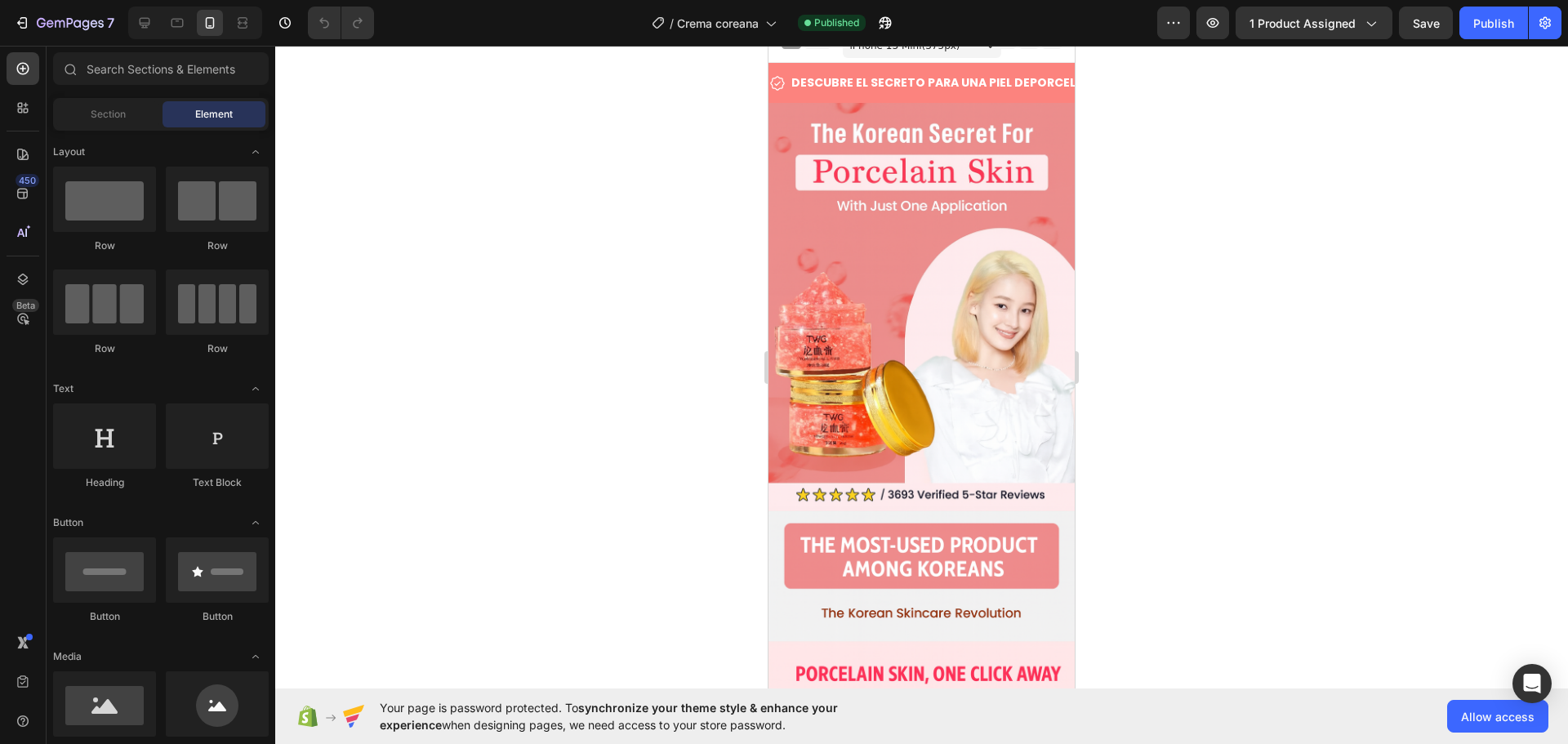
scroll to position [0, 0]
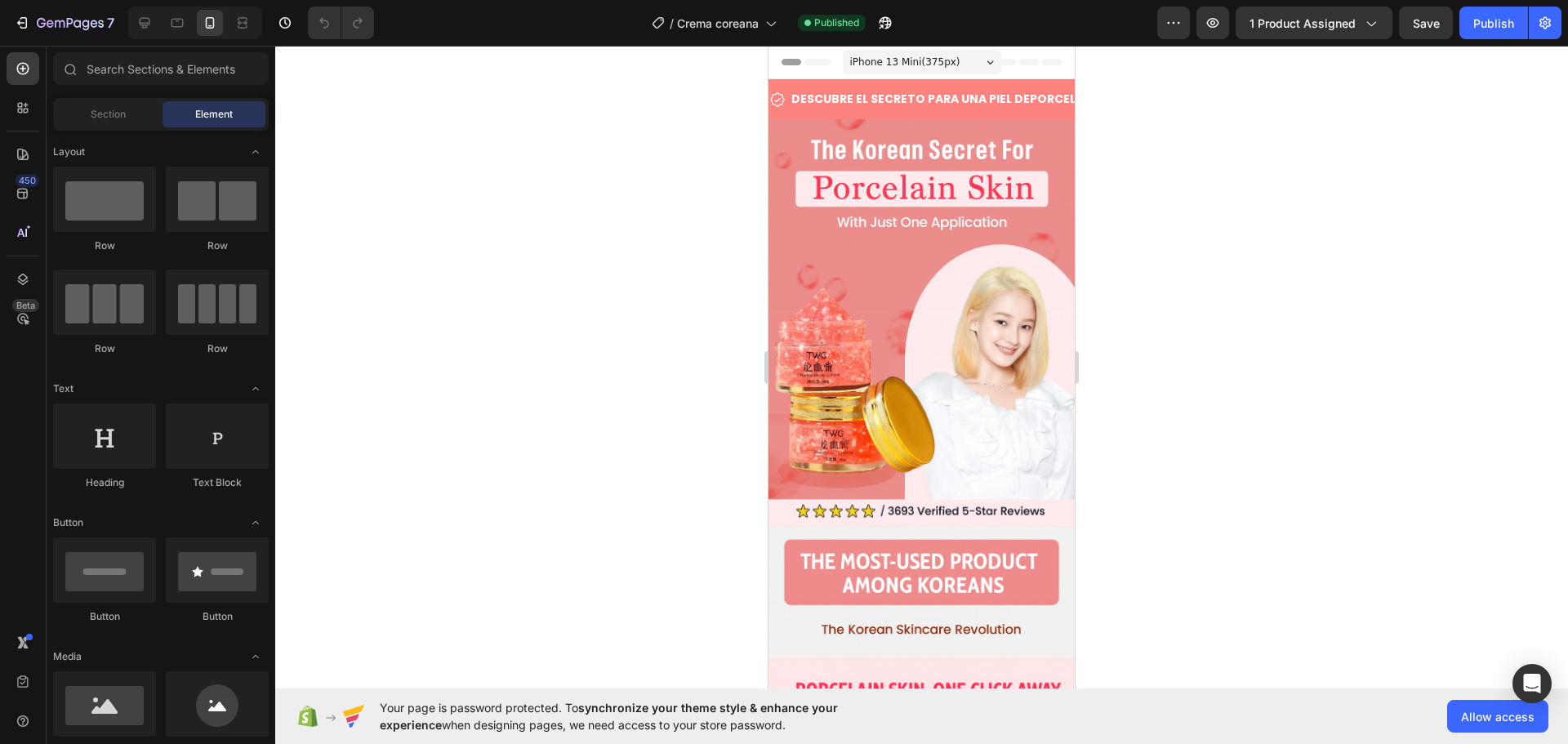
click at [1241, 193] on div at bounding box center [921, 395] width 1293 height 699
